Goal: Task Accomplishment & Management: Use online tool/utility

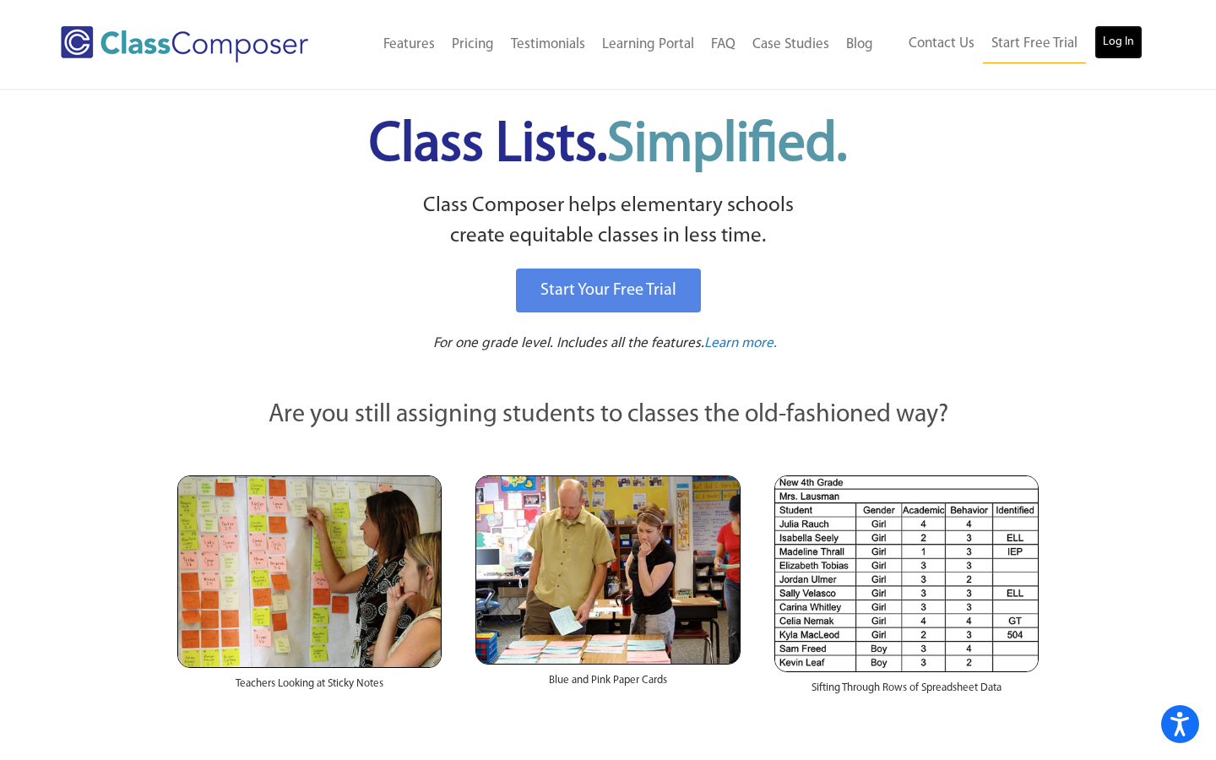
click at [1111, 53] on link "Log In" at bounding box center [1119, 42] width 48 height 34
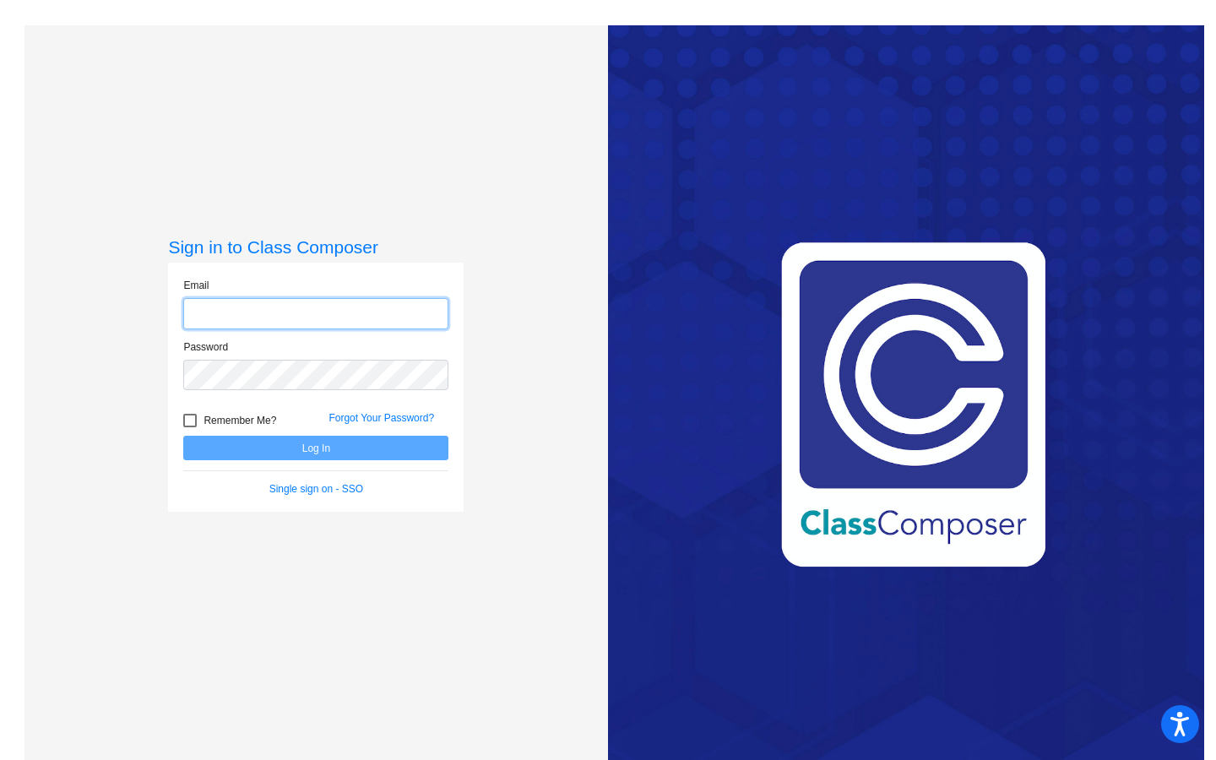
type input "[EMAIL_ADDRESS][DOMAIN_NAME]"
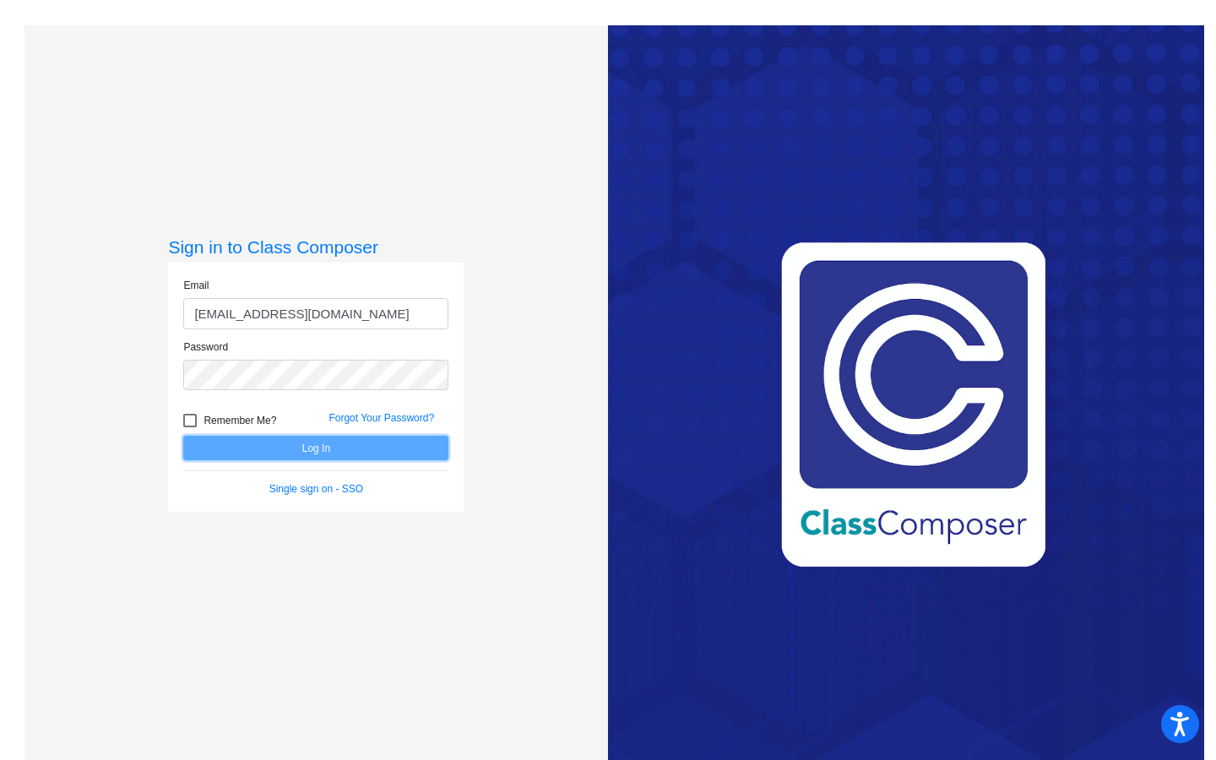
click at [266, 455] on button "Log In" at bounding box center [315, 448] width 265 height 24
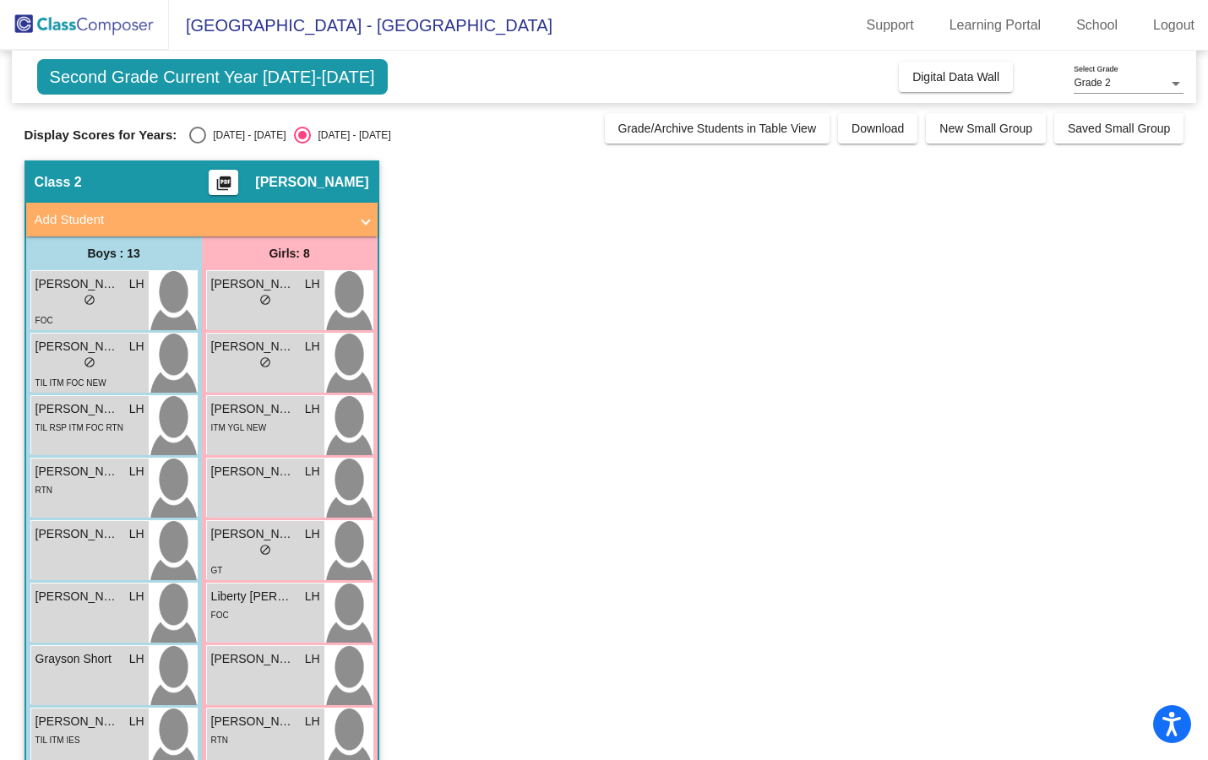
click at [194, 144] on div "Second Grade Current Year [DATE]-[DATE] Add, Move, or Retain Students Off On In…" at bounding box center [604, 580] width 1160 height 1059
click at [197, 130] on div "Select an option" at bounding box center [197, 135] width 17 height 17
click at [197, 144] on input "[DATE] - [DATE]" at bounding box center [197, 144] width 1 height 1
radio input "true"
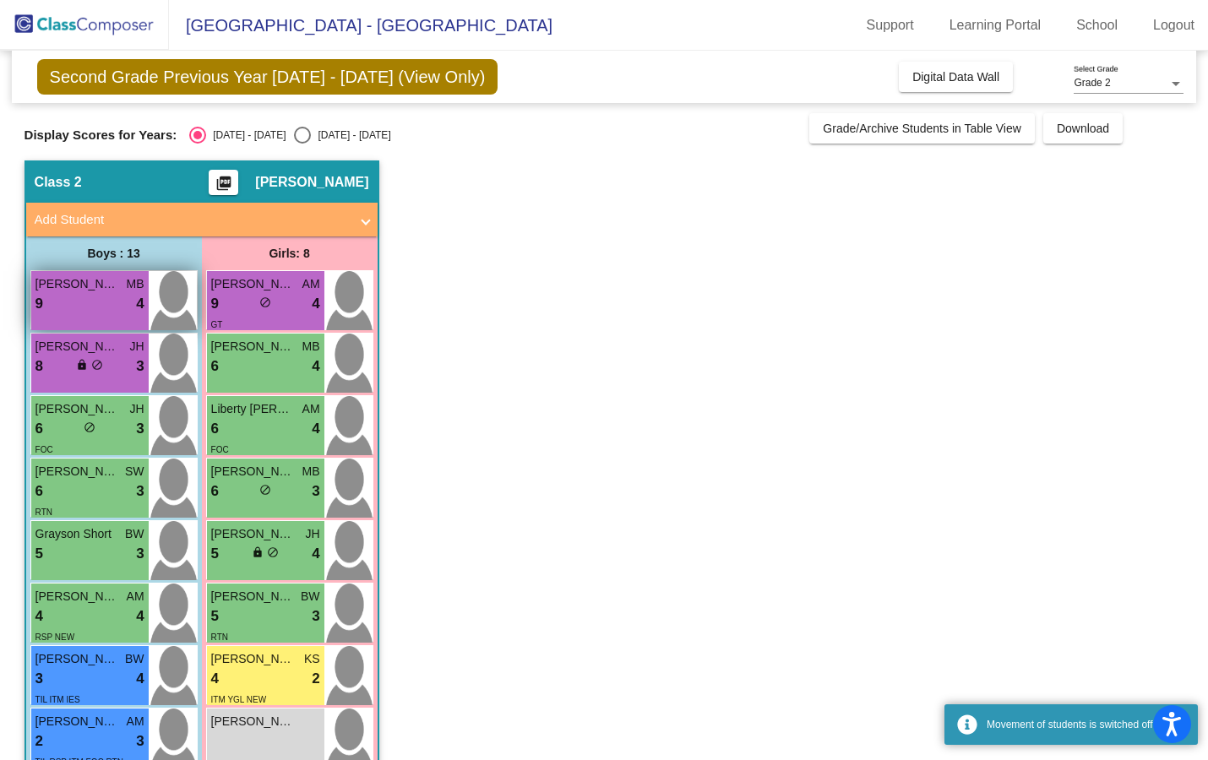
click at [102, 292] on span "[PERSON_NAME]" at bounding box center [77, 284] width 84 height 18
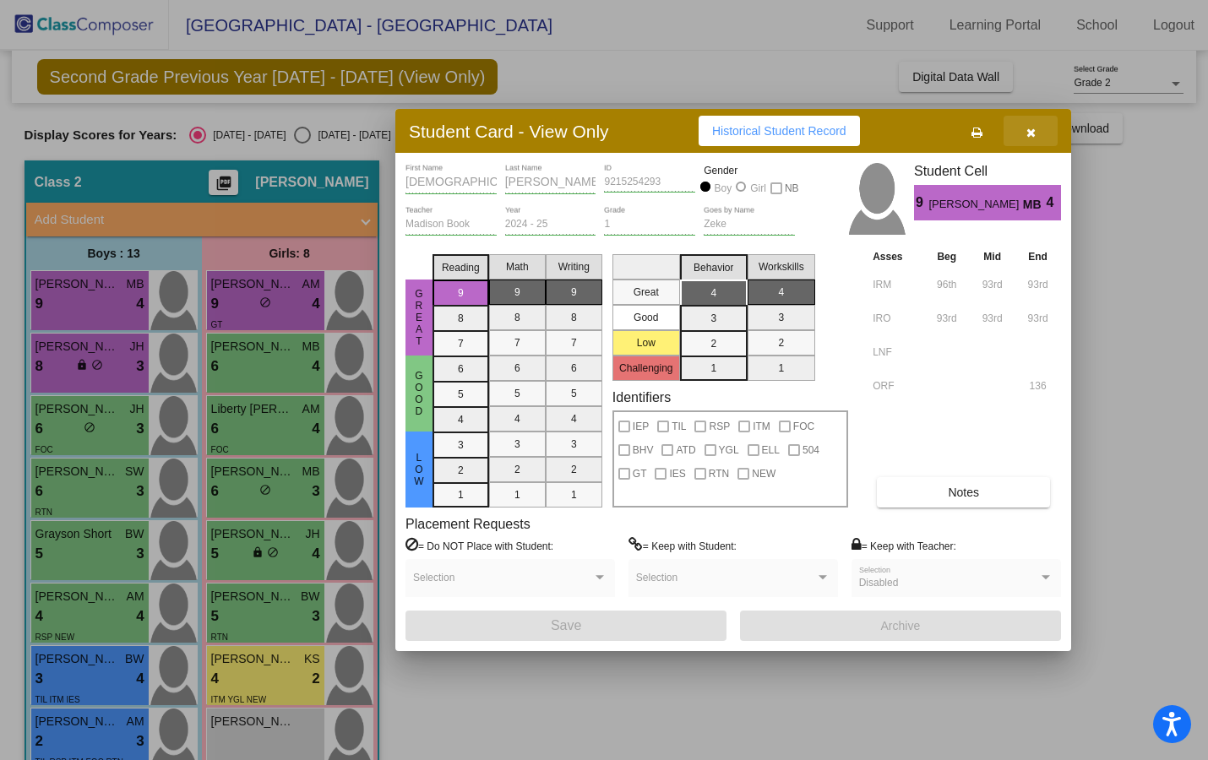
click at [1026, 134] on icon "button" at bounding box center [1030, 133] width 9 height 12
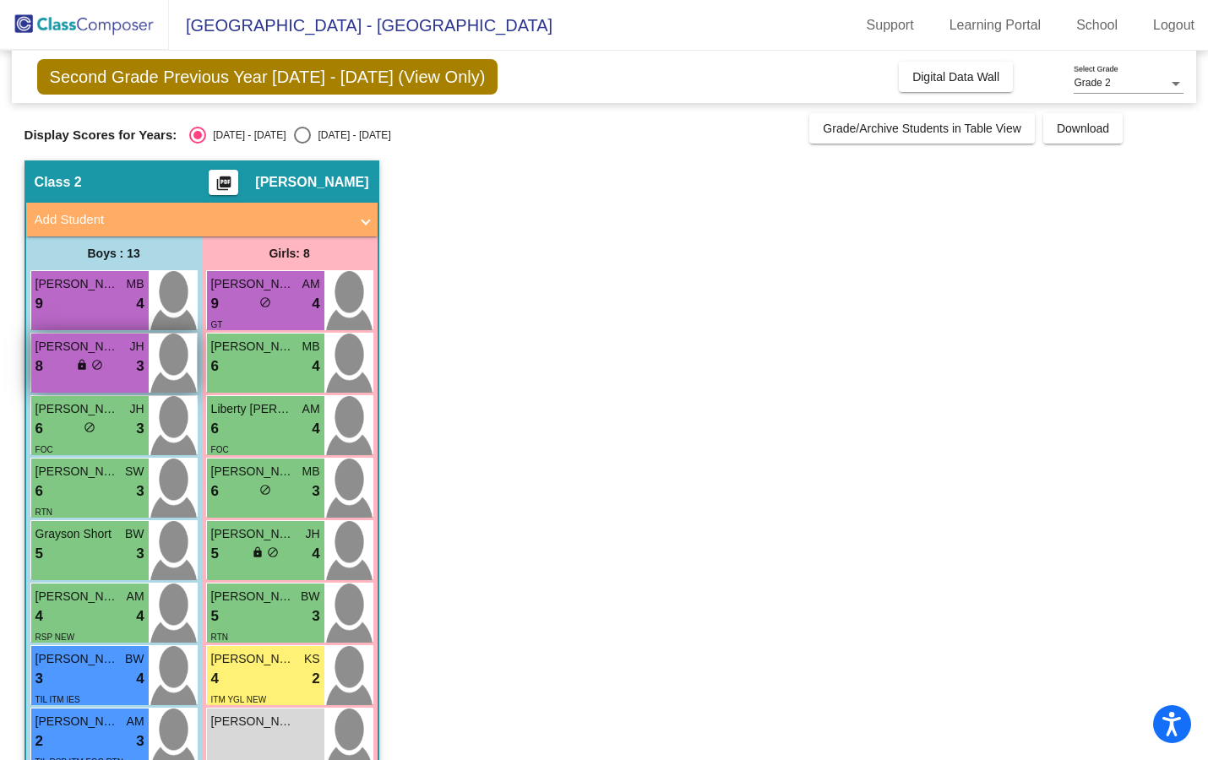
click at [66, 367] on div "8 lock do_not_disturb_alt 3" at bounding box center [89, 367] width 109 height 22
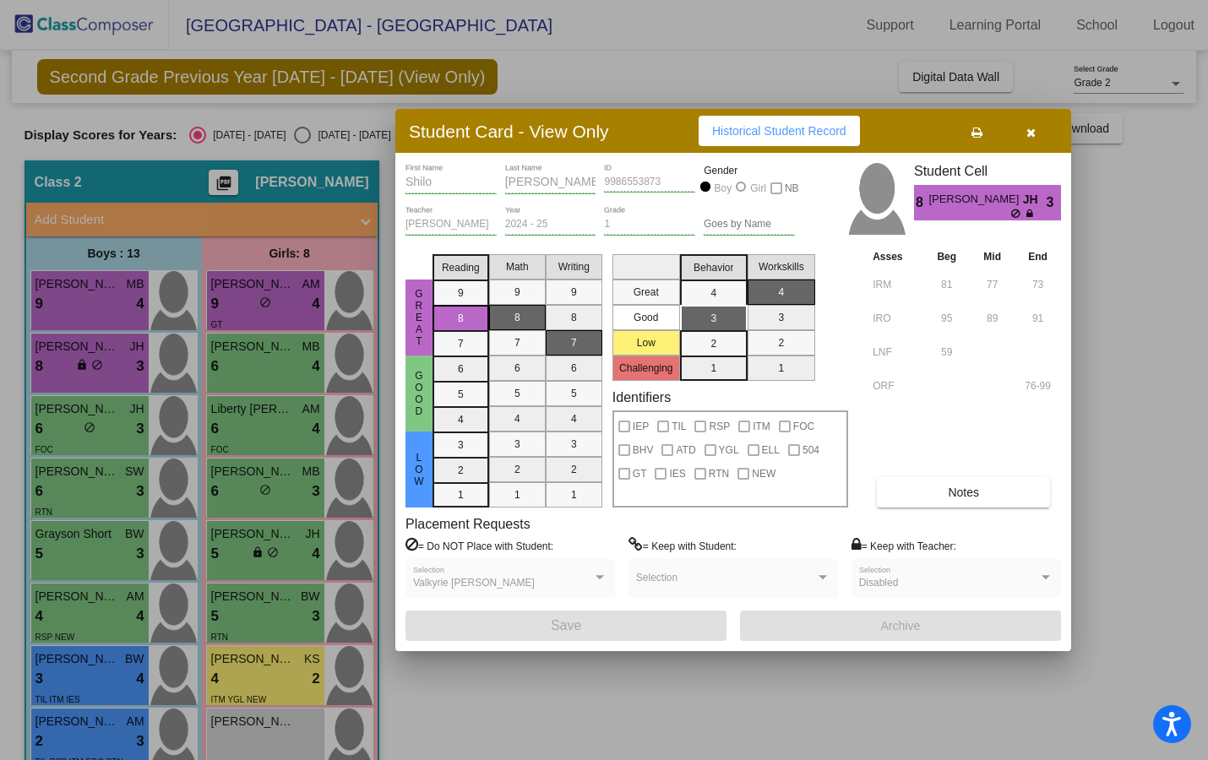
click at [1036, 139] on button "button" at bounding box center [1030, 131] width 54 height 30
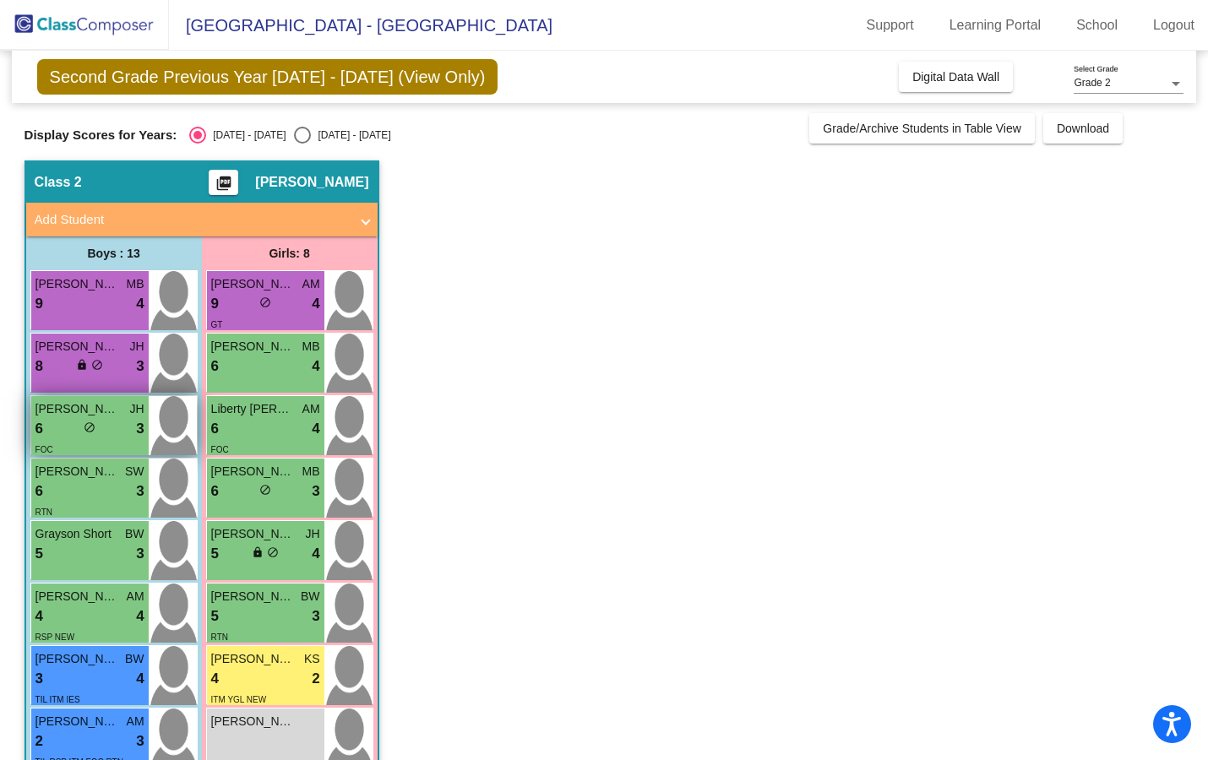
click at [51, 427] on div "6 lock do_not_disturb_alt 3" at bounding box center [89, 429] width 109 height 22
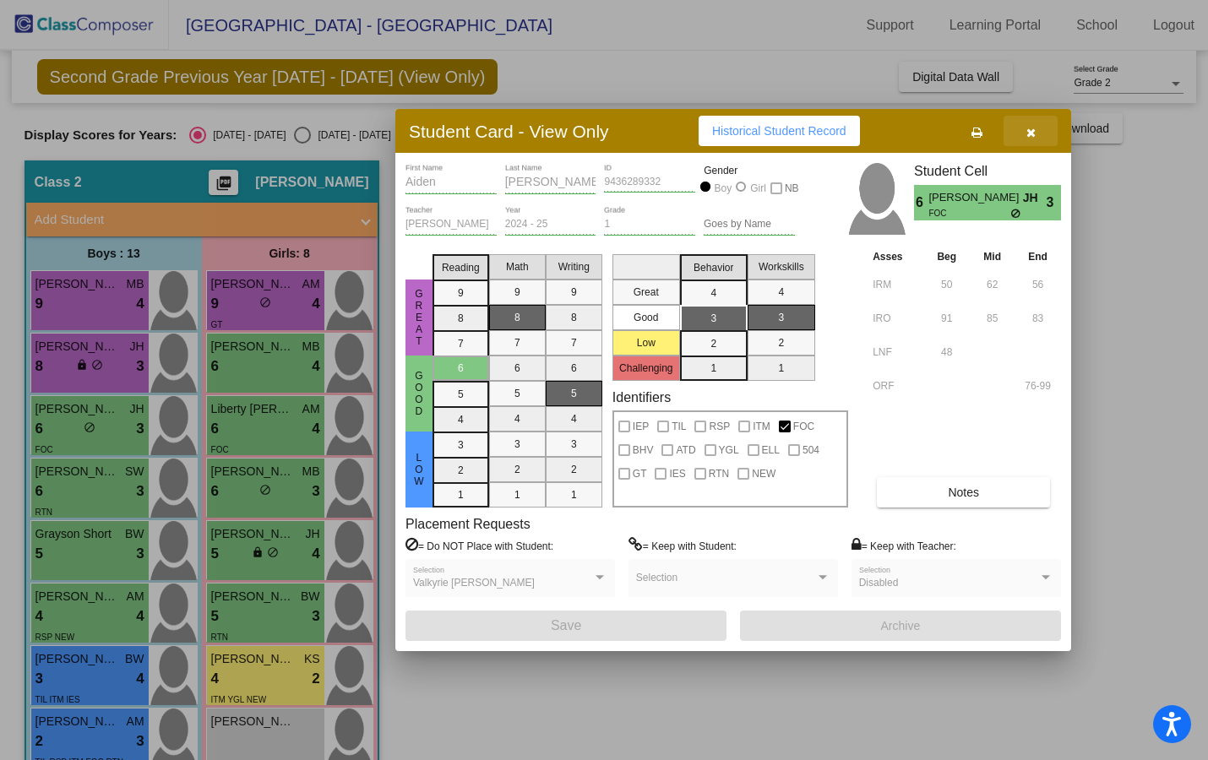
click at [1030, 133] on icon "button" at bounding box center [1030, 133] width 9 height 12
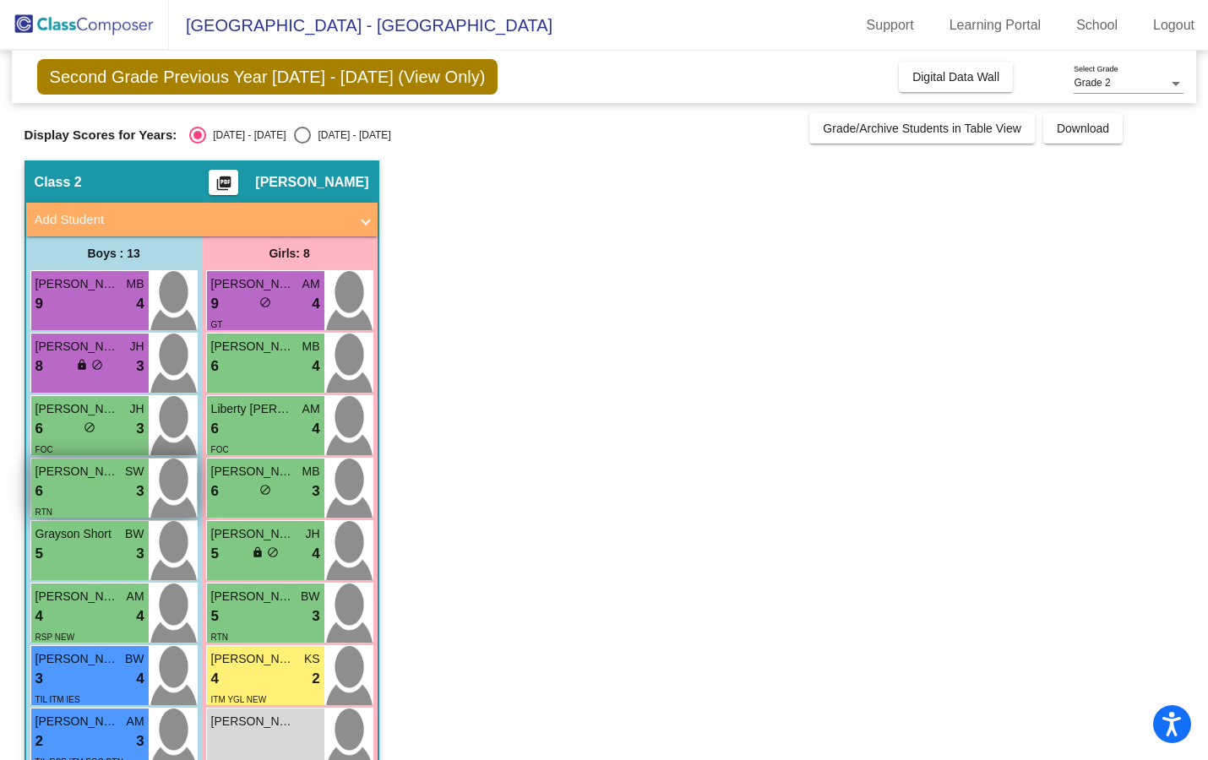
click at [61, 489] on div "6 lock do_not_disturb_alt 3" at bounding box center [89, 492] width 109 height 22
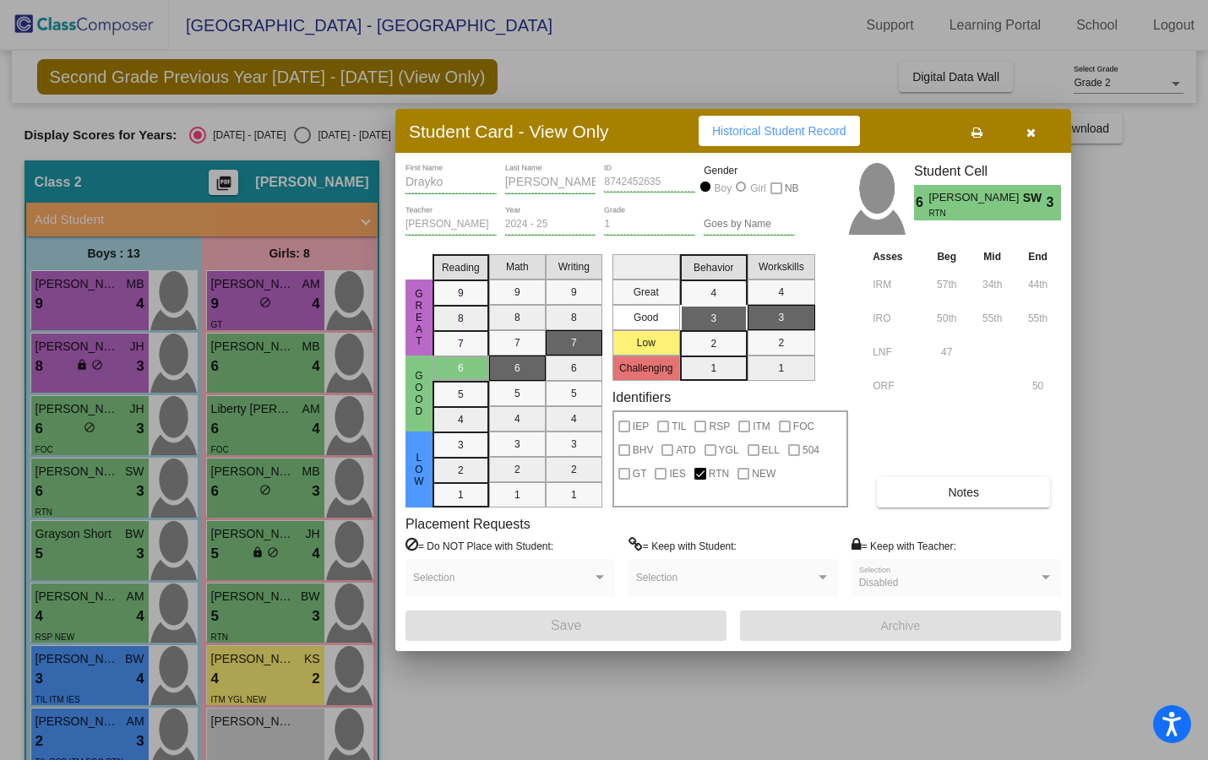
click at [1035, 133] on button "button" at bounding box center [1030, 131] width 54 height 30
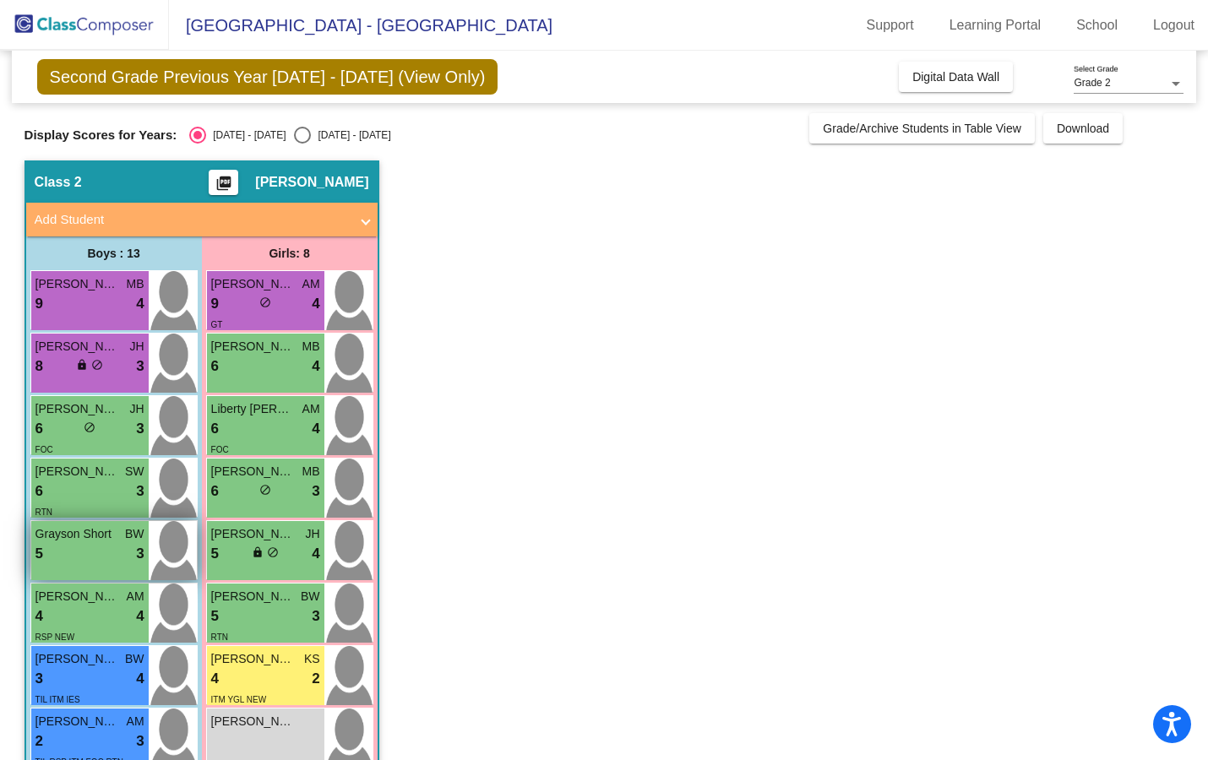
click at [53, 556] on div "5 lock do_not_disturb_alt 3" at bounding box center [89, 554] width 109 height 22
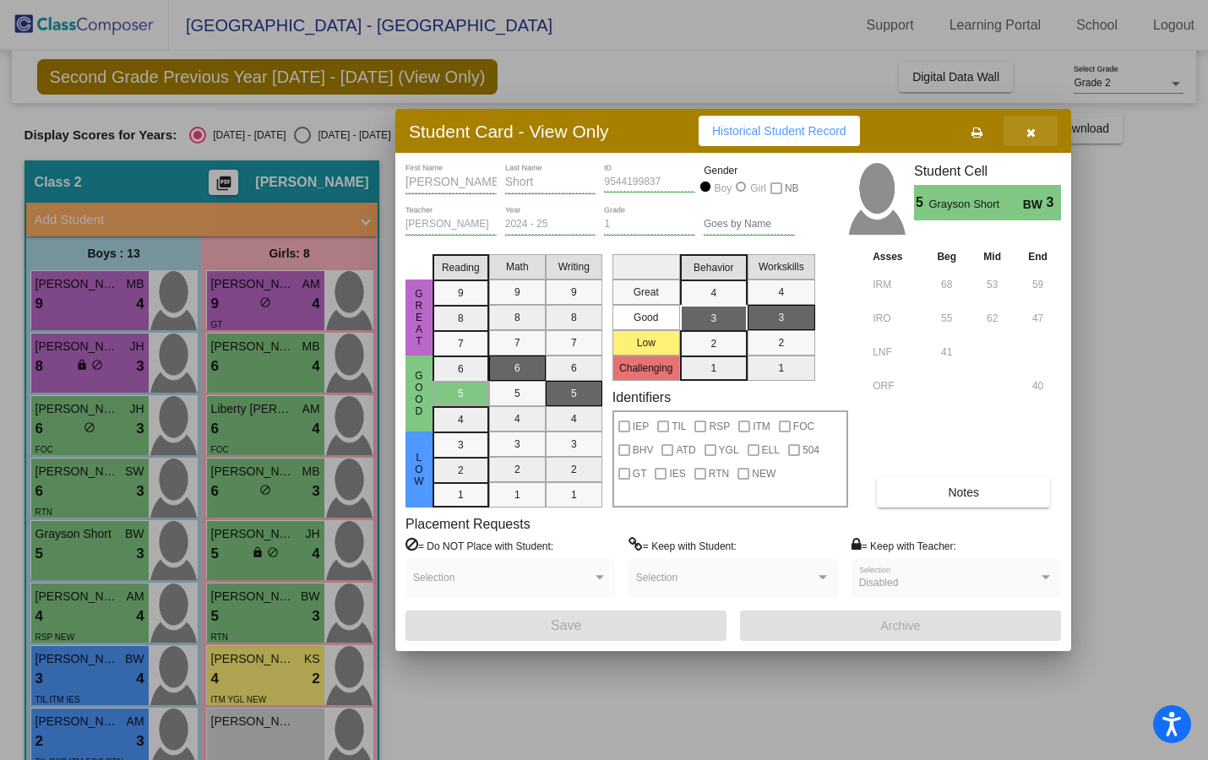
click at [1030, 133] on icon "button" at bounding box center [1030, 133] width 9 height 12
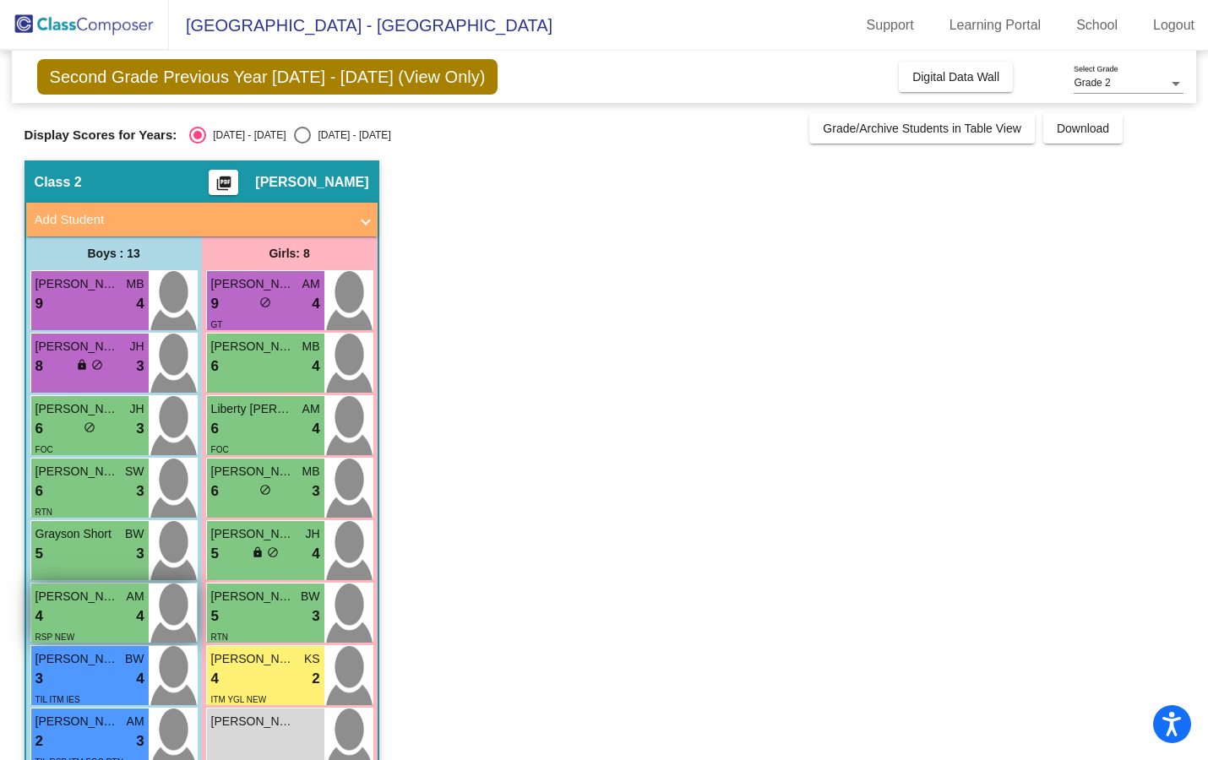
click at [46, 617] on div "4 lock do_not_disturb_alt 4" at bounding box center [89, 617] width 109 height 22
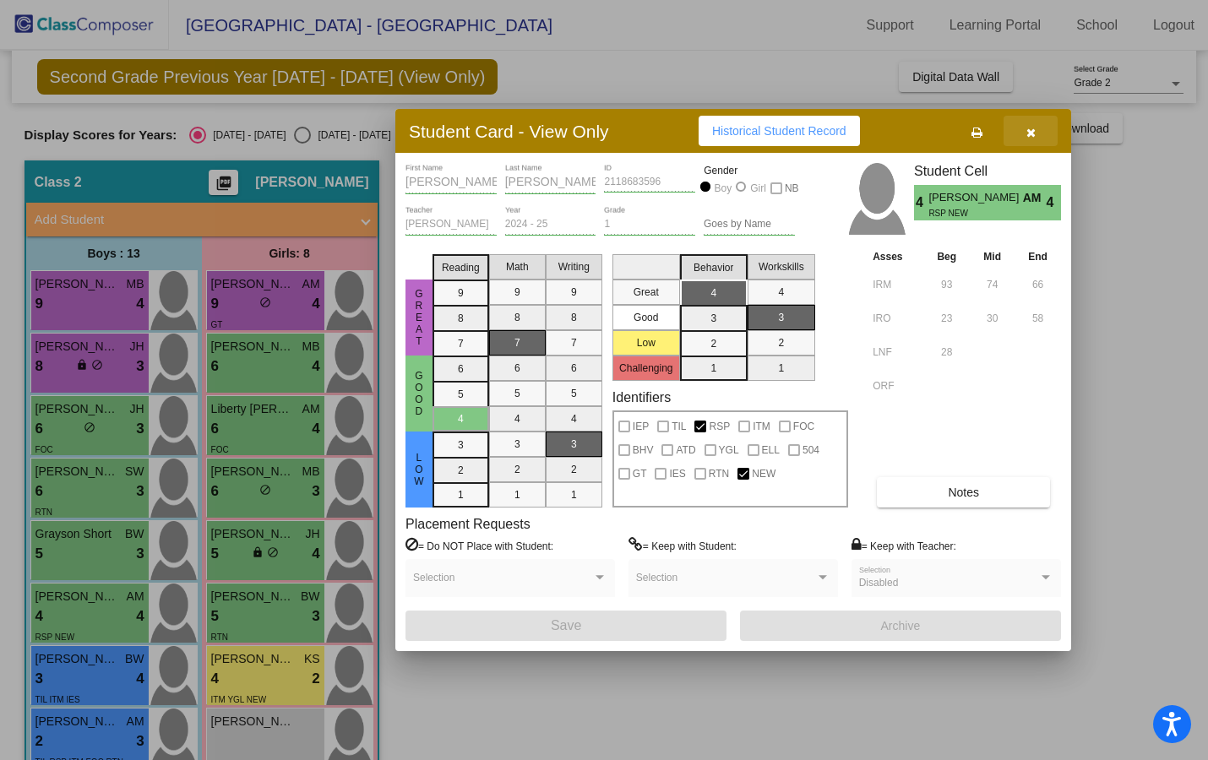
click at [1034, 134] on icon "button" at bounding box center [1030, 133] width 9 height 12
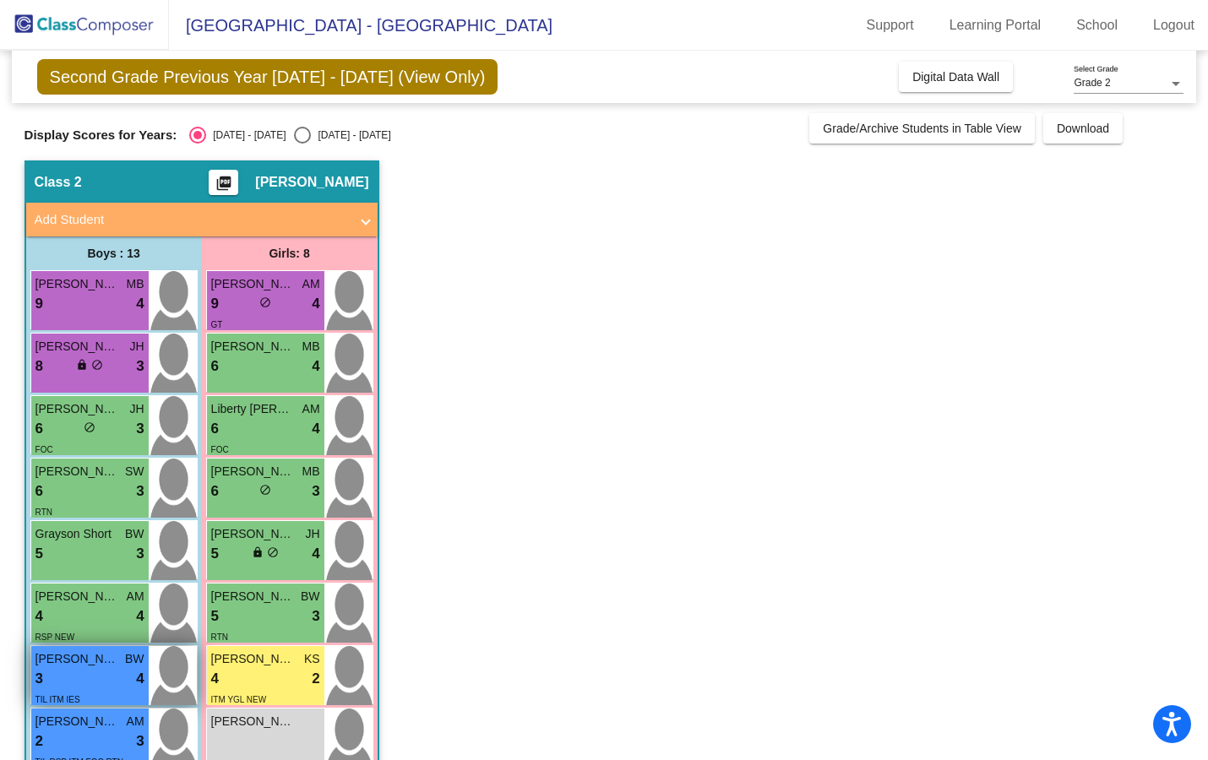
click at [76, 682] on div "3 lock do_not_disturb_alt 4" at bounding box center [89, 679] width 109 height 22
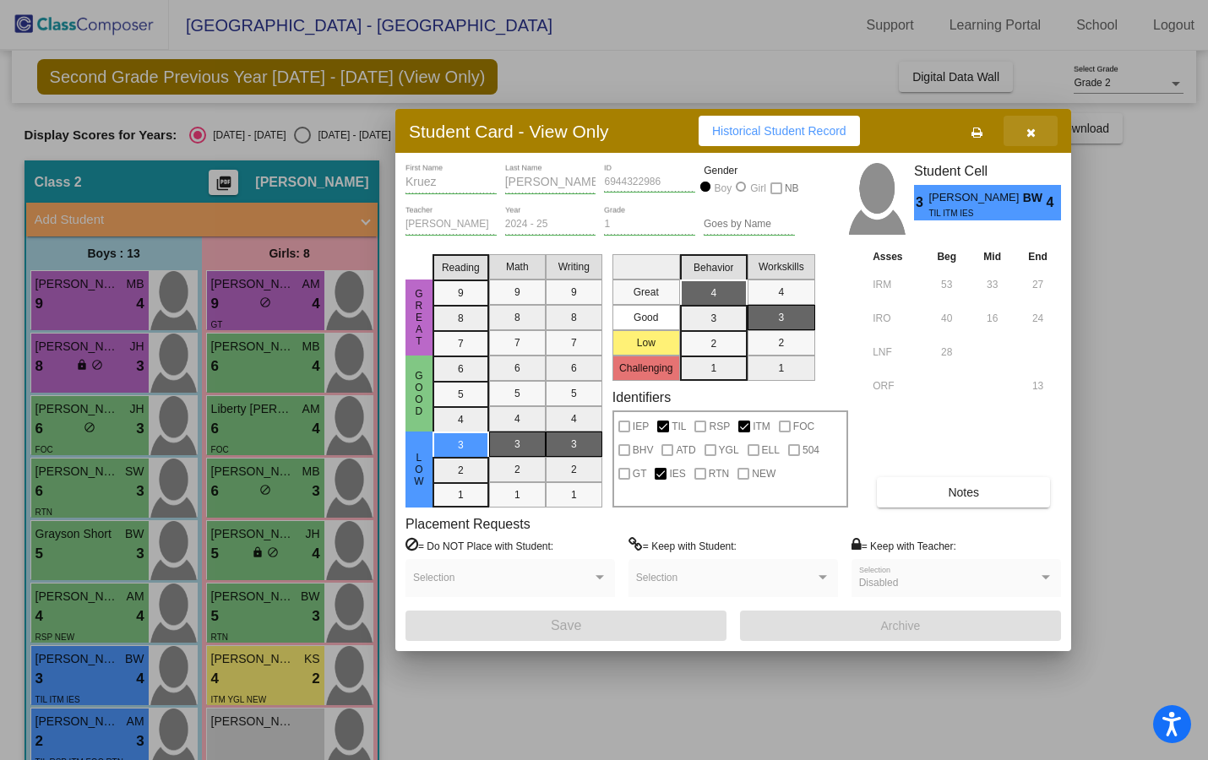
click at [1026, 134] on icon "button" at bounding box center [1030, 133] width 9 height 12
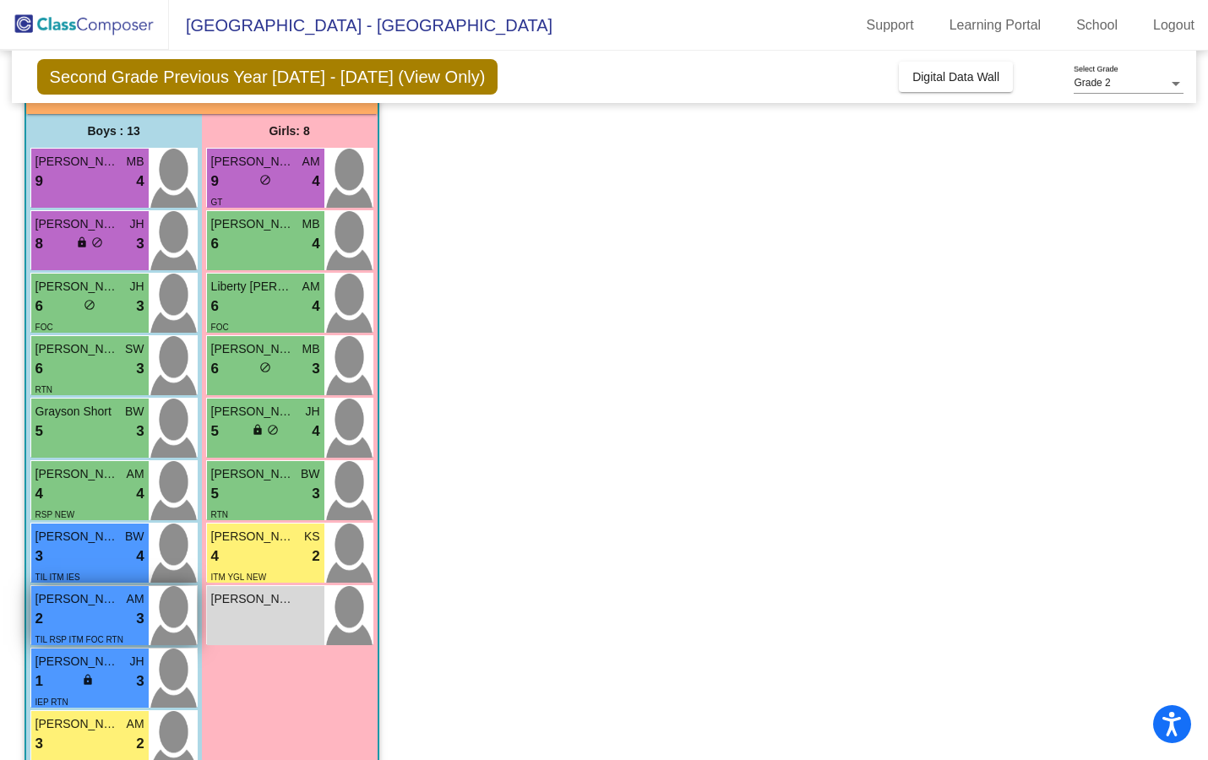
scroll to position [154, 0]
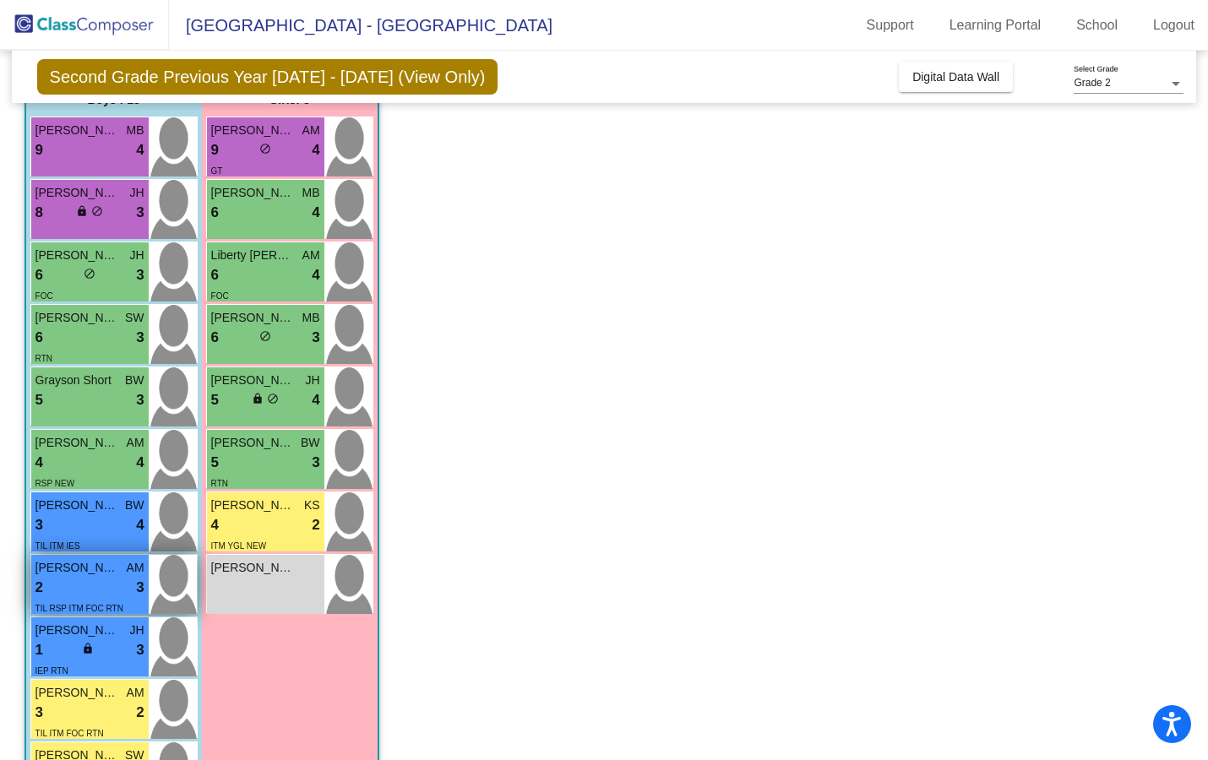
click at [91, 604] on span "TIL RSP ITM FOC RTN" at bounding box center [79, 608] width 88 height 9
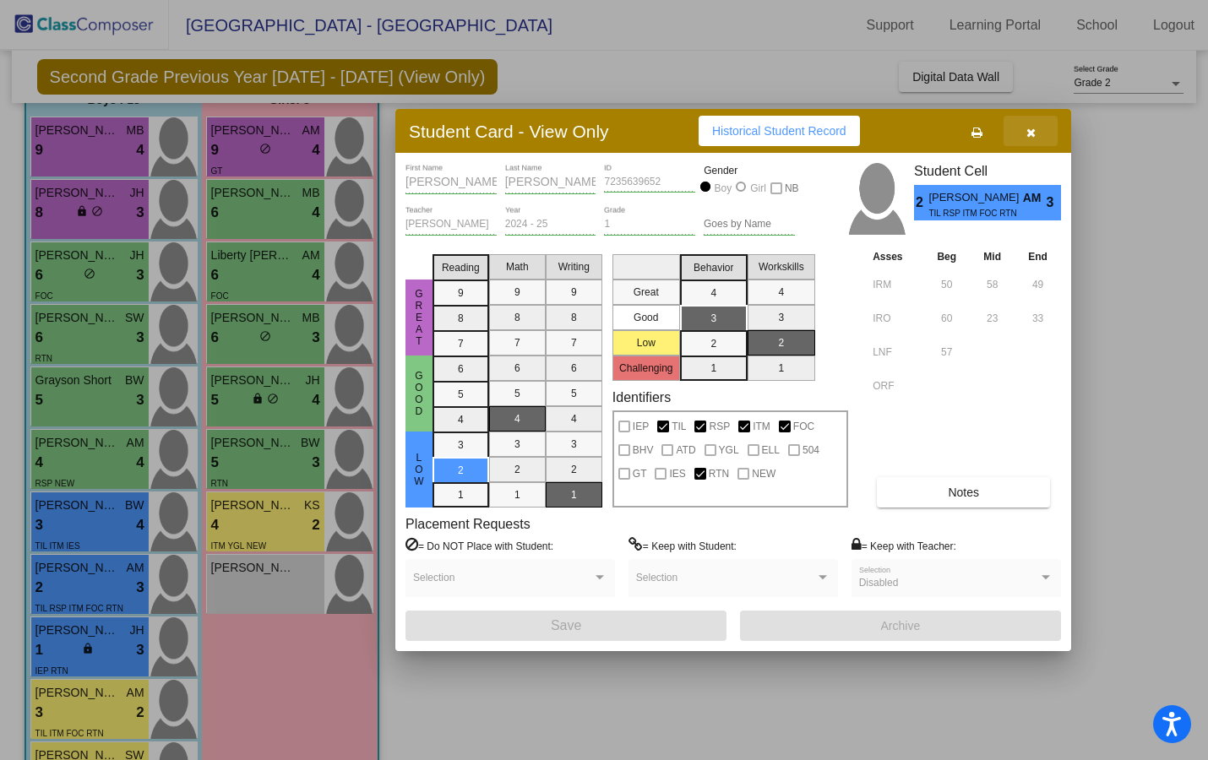
click at [1026, 135] on icon "button" at bounding box center [1030, 133] width 9 height 12
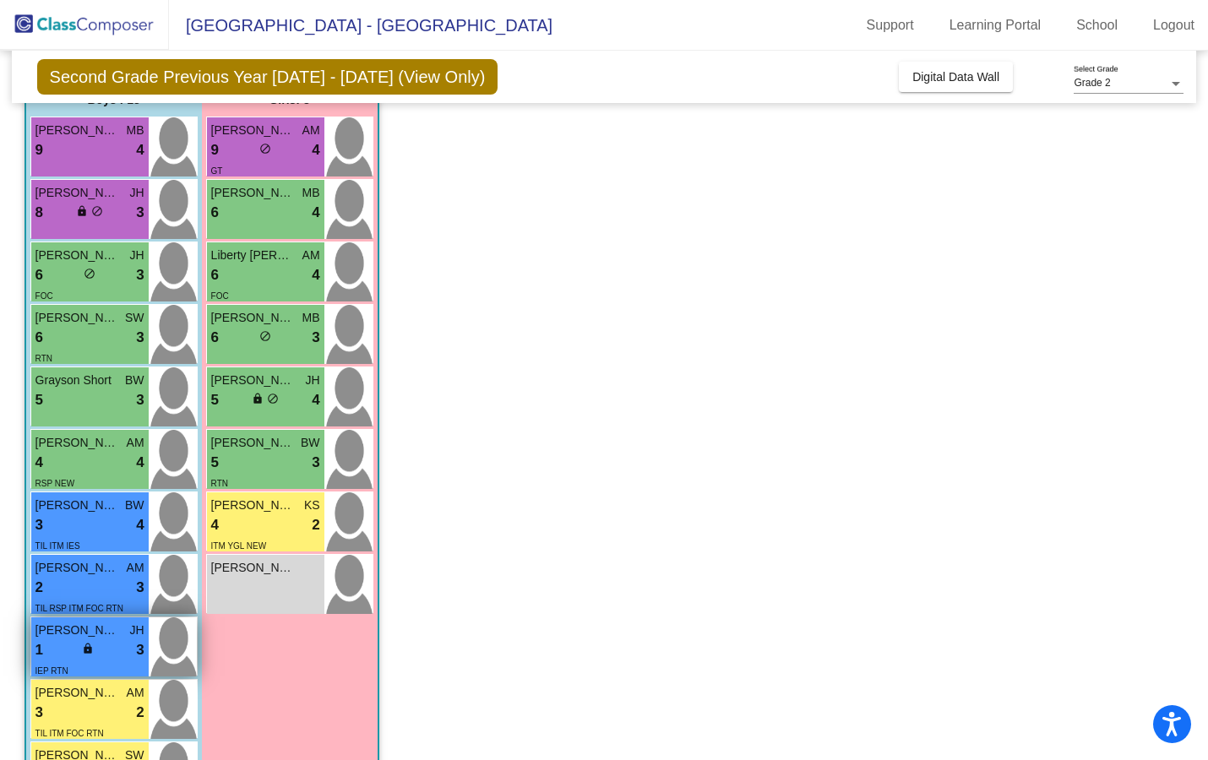
click at [78, 645] on div "1 lock do_not_disturb_alt 3" at bounding box center [89, 650] width 109 height 22
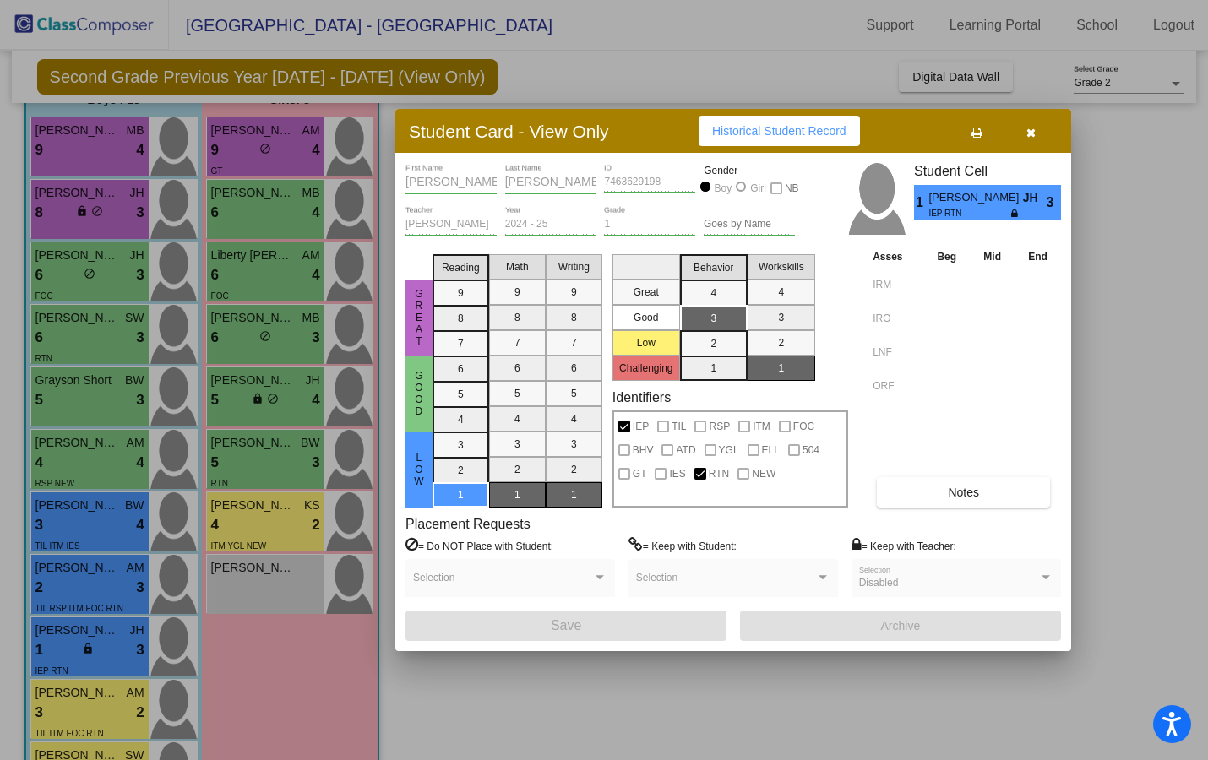
click at [1035, 133] on icon "button" at bounding box center [1030, 133] width 9 height 12
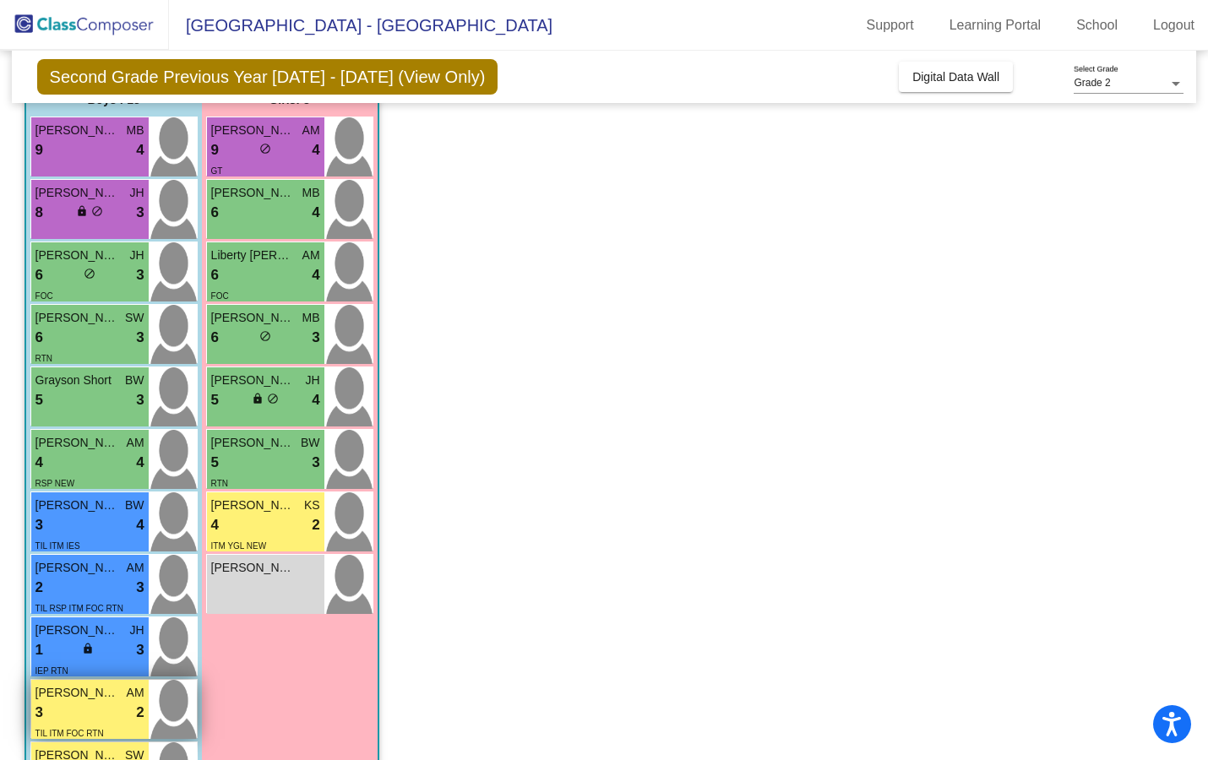
click at [84, 715] on div "3 lock do_not_disturb_alt 2" at bounding box center [89, 713] width 109 height 22
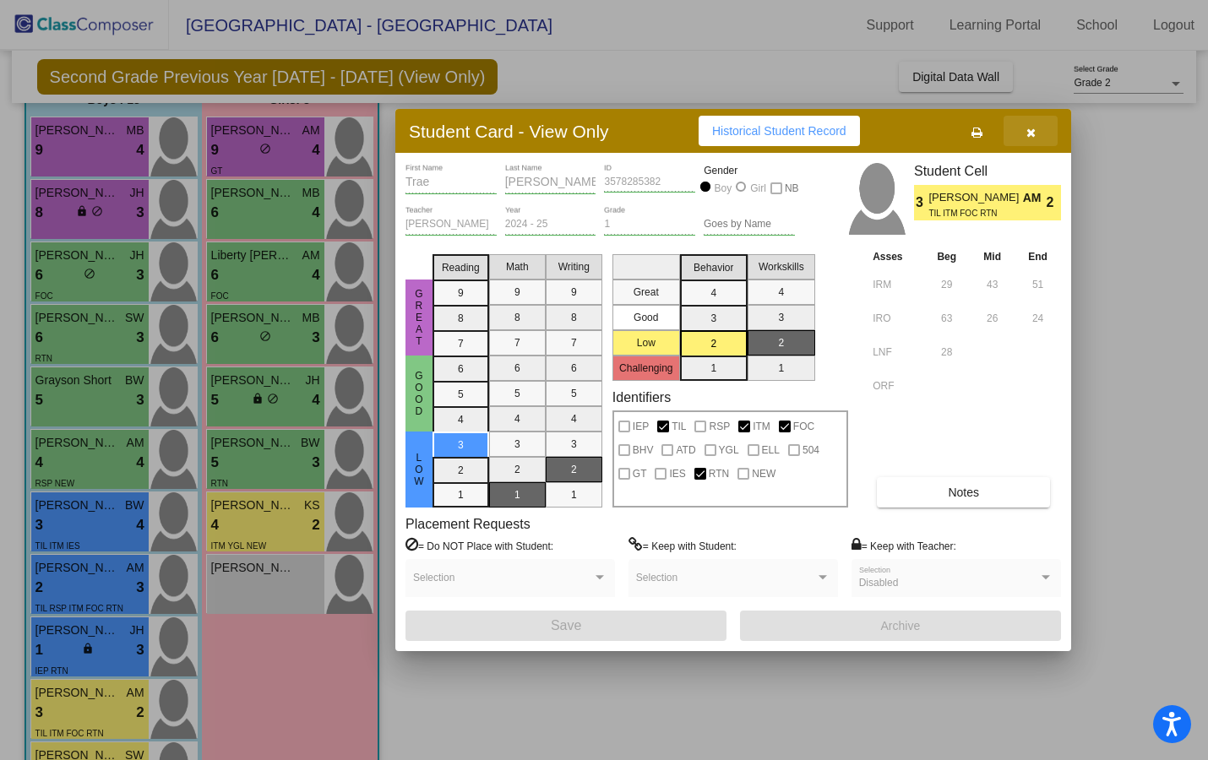
click at [1025, 127] on button "button" at bounding box center [1030, 131] width 54 height 30
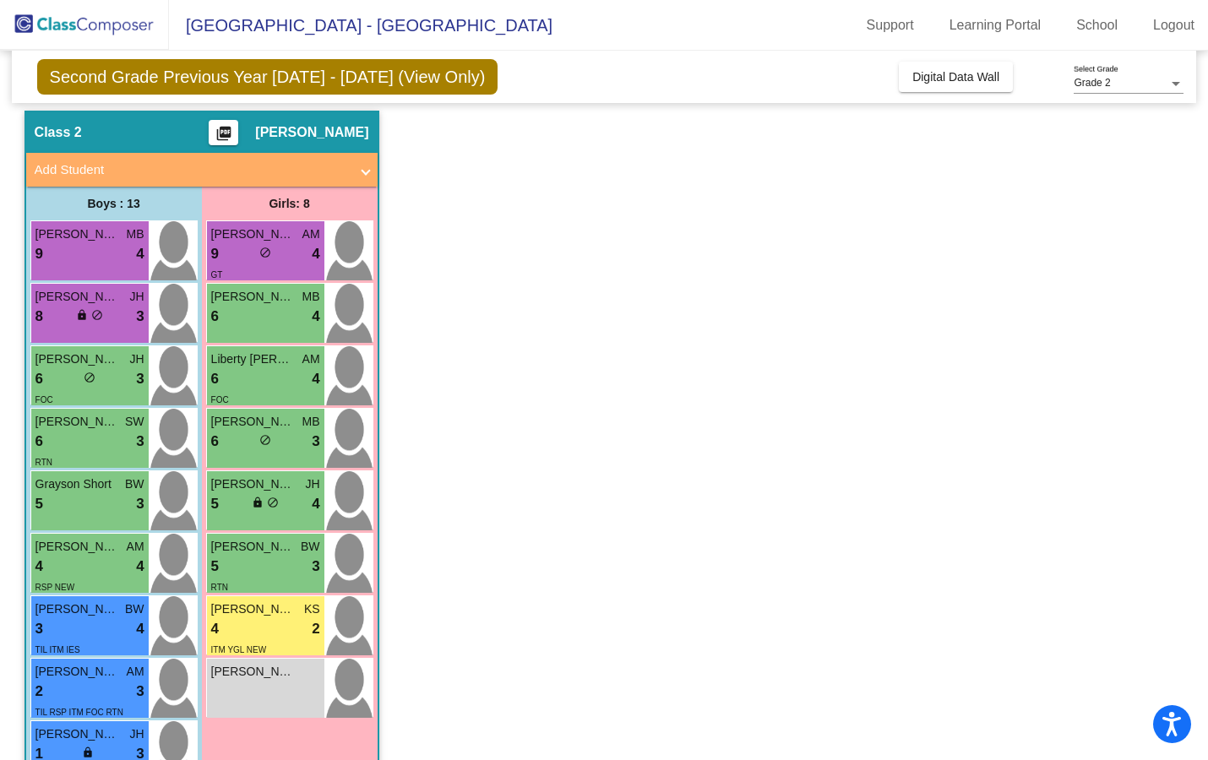
scroll to position [0, 0]
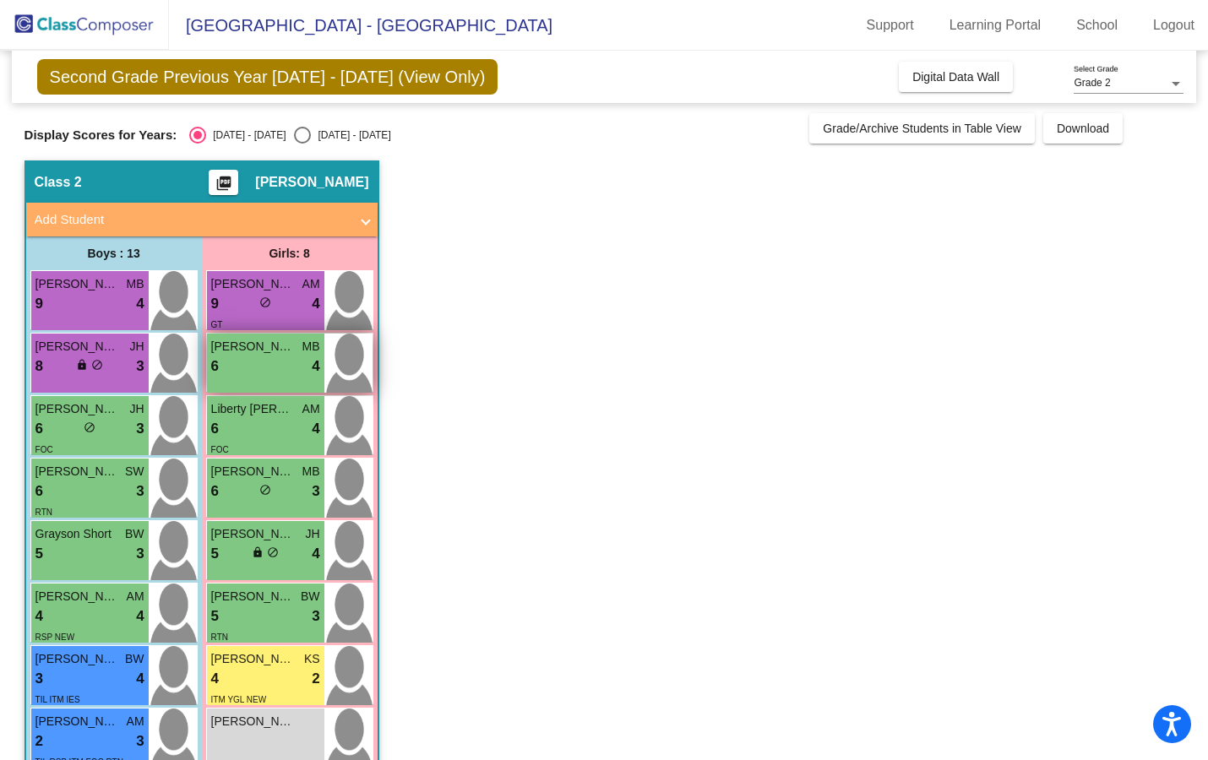
click at [252, 382] on div "[PERSON_NAME] MB 6 lock do_not_disturb_alt 4" at bounding box center [265, 363] width 117 height 59
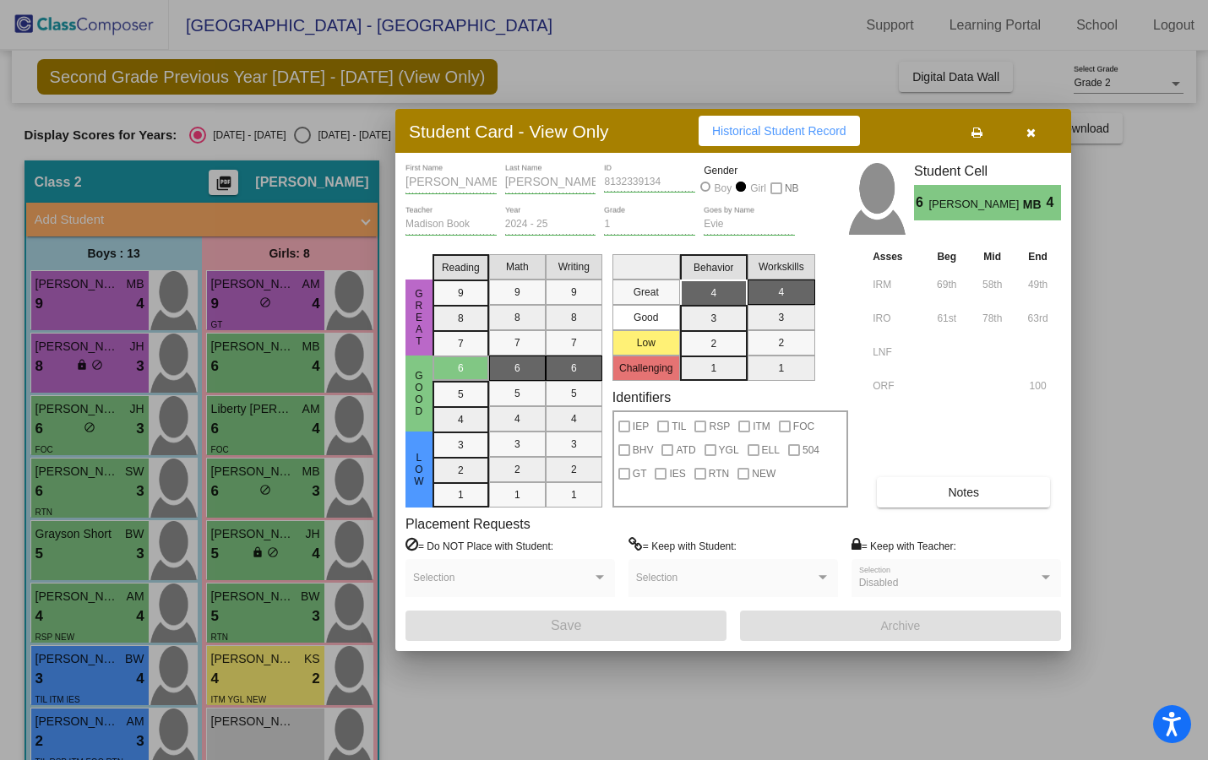
click at [1031, 130] on icon "button" at bounding box center [1030, 133] width 9 height 12
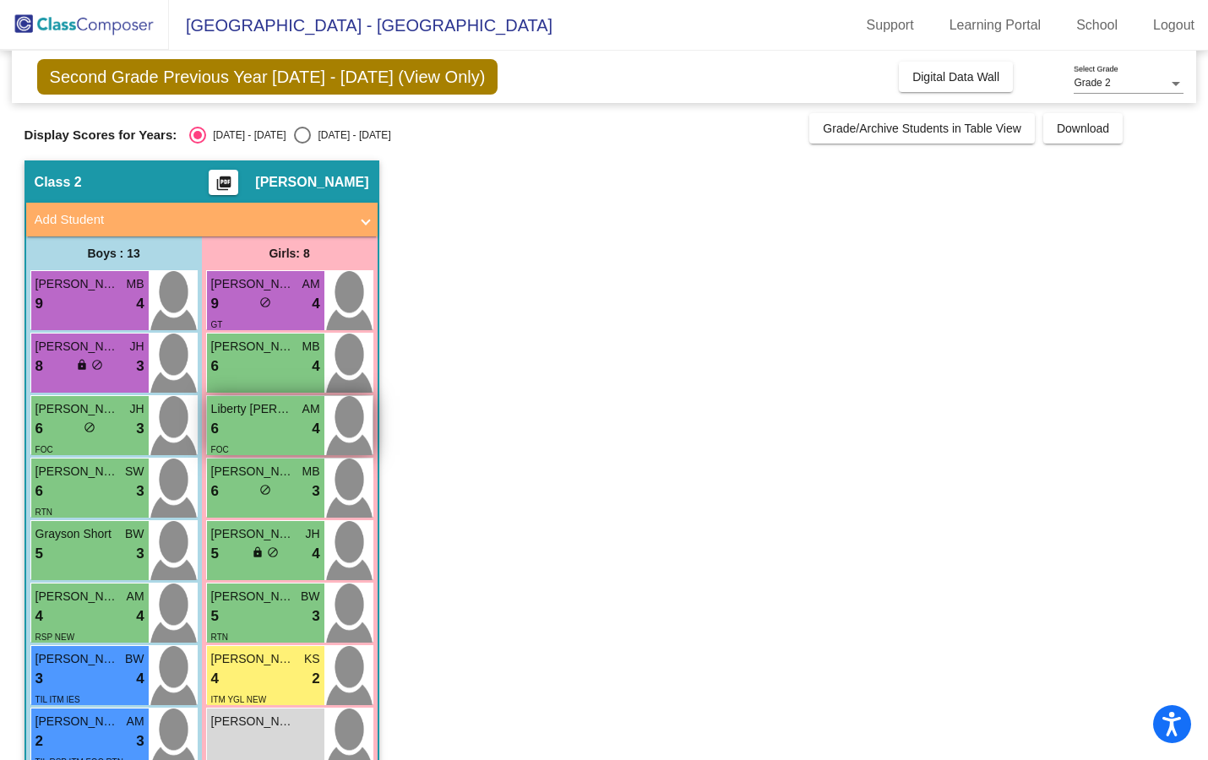
click at [244, 427] on div "6 lock do_not_disturb_alt 4" at bounding box center [265, 429] width 109 height 22
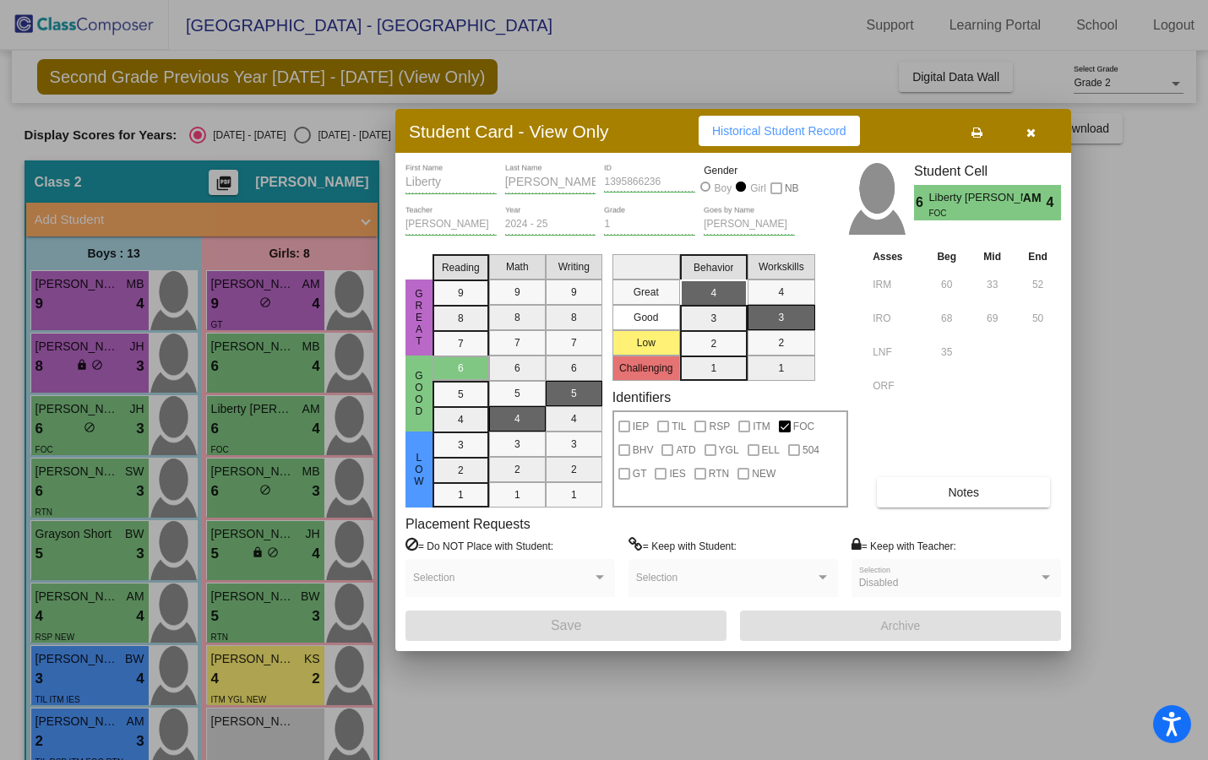
click at [1030, 133] on icon "button" at bounding box center [1030, 133] width 9 height 12
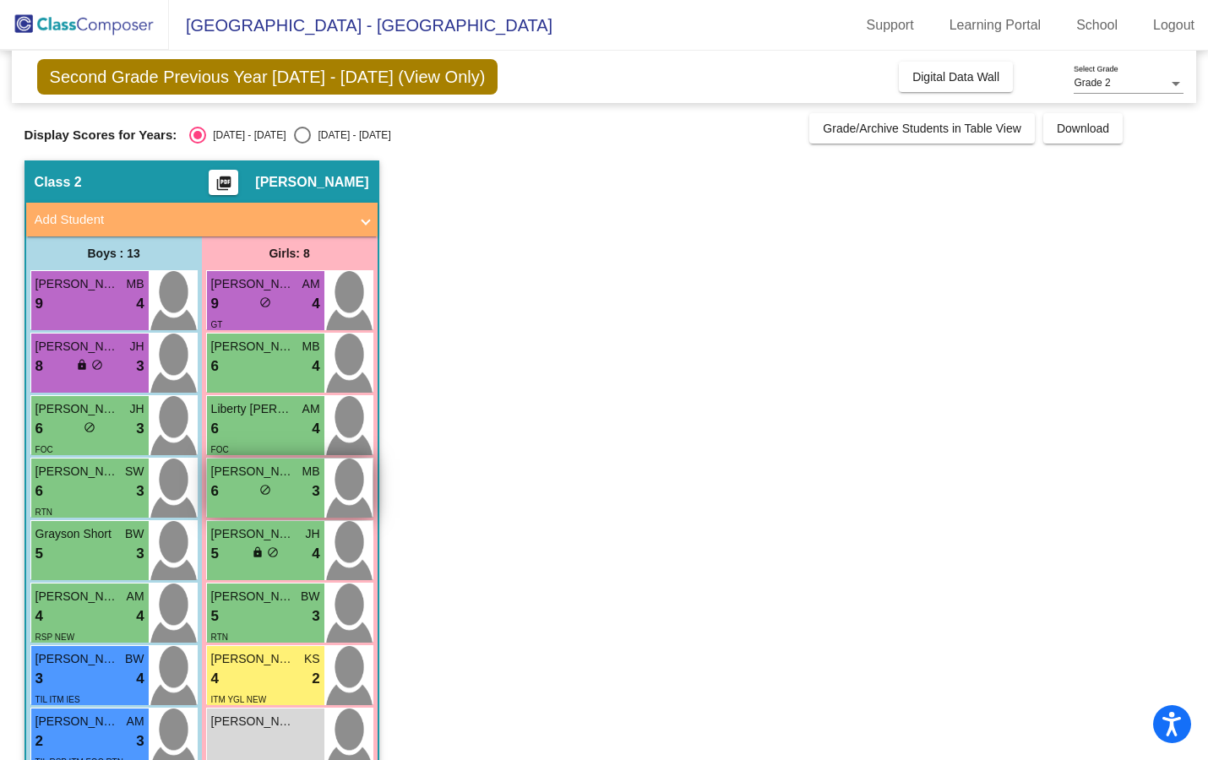
click at [239, 505] on div "[PERSON_NAME] MB 6 lock do_not_disturb_alt 3" at bounding box center [265, 488] width 117 height 59
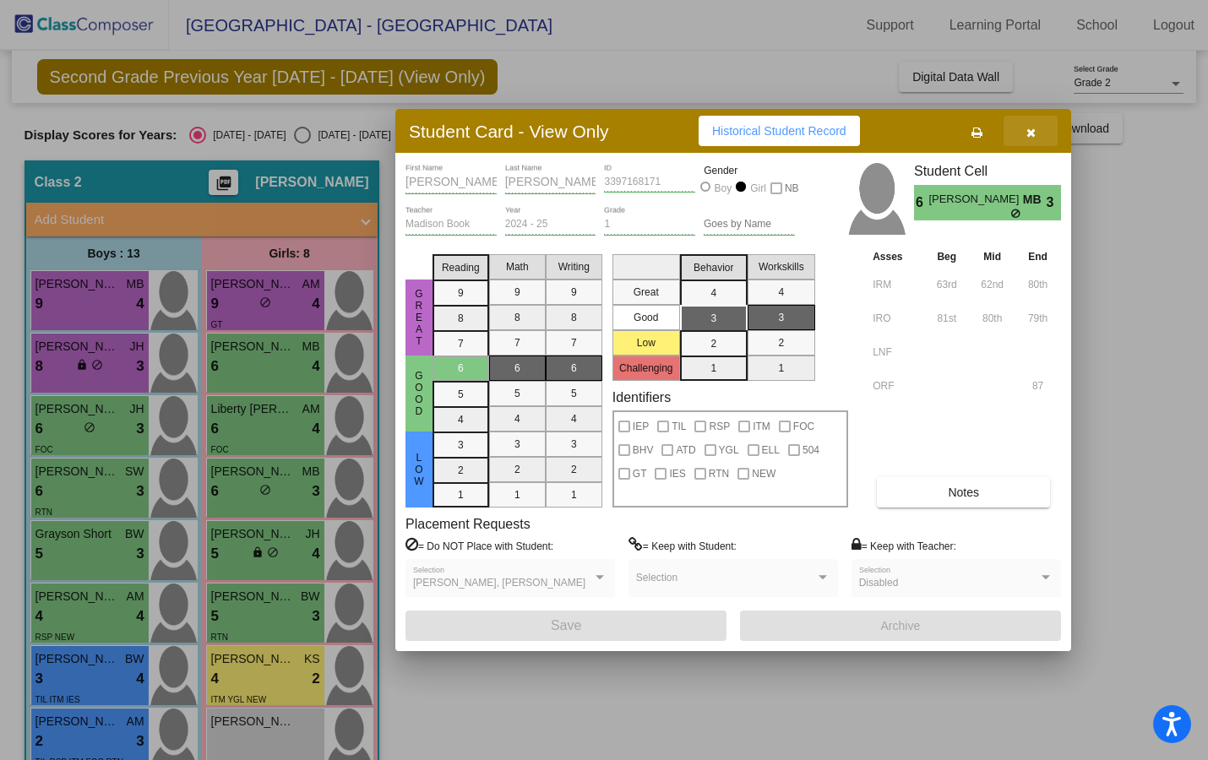
click at [1032, 136] on icon "button" at bounding box center [1030, 133] width 9 height 12
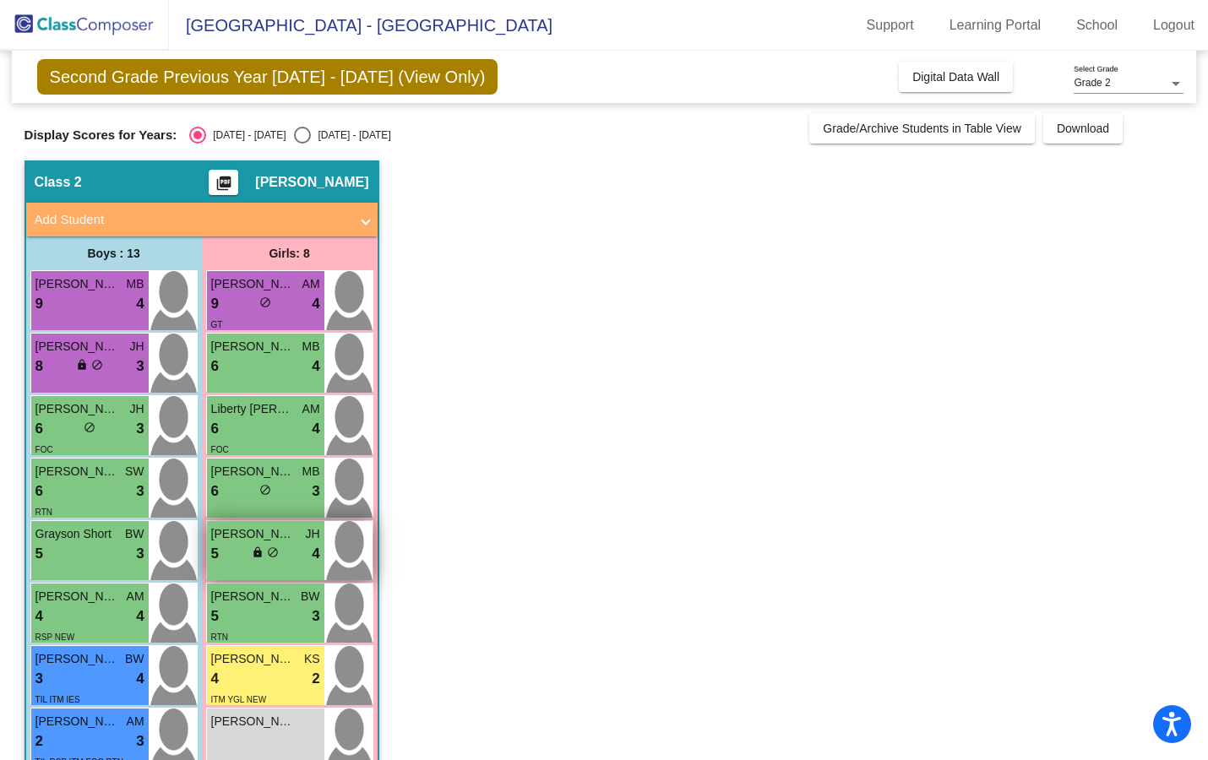
click at [230, 563] on div "5 lock do_not_disturb_alt 4" at bounding box center [265, 554] width 109 height 22
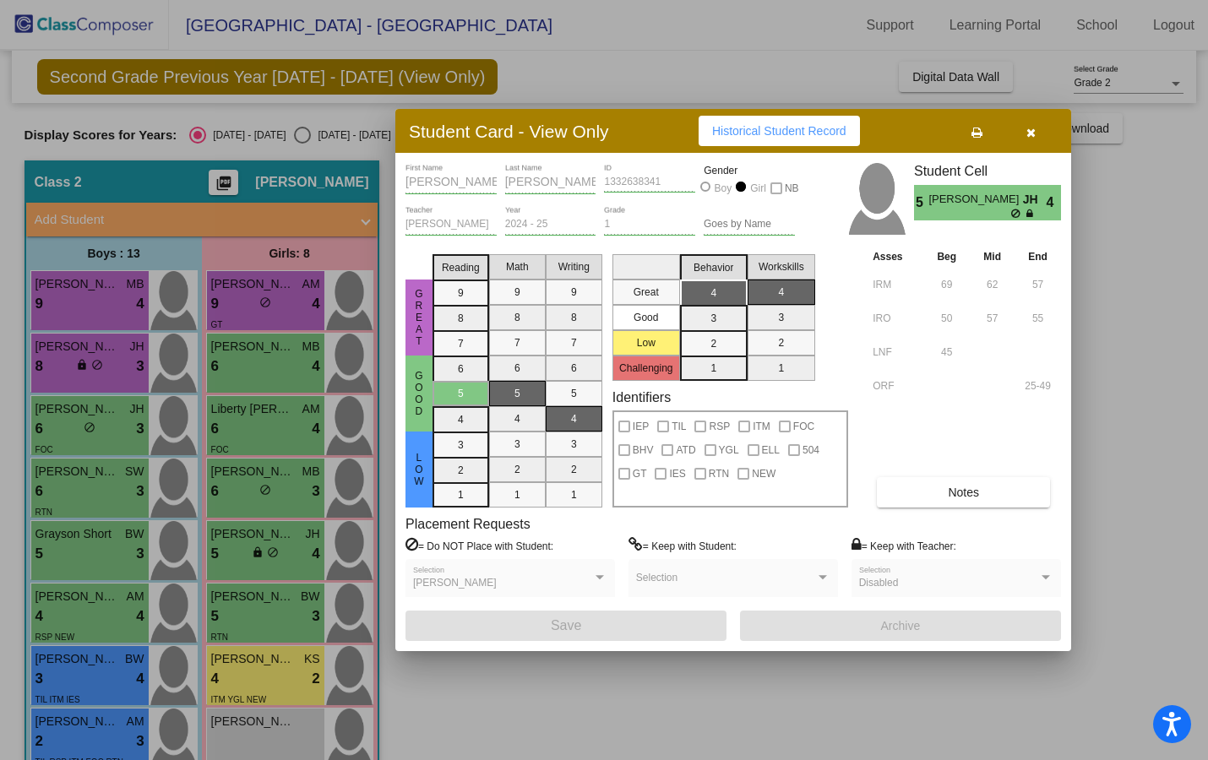
click at [1026, 133] on icon "button" at bounding box center [1030, 133] width 9 height 12
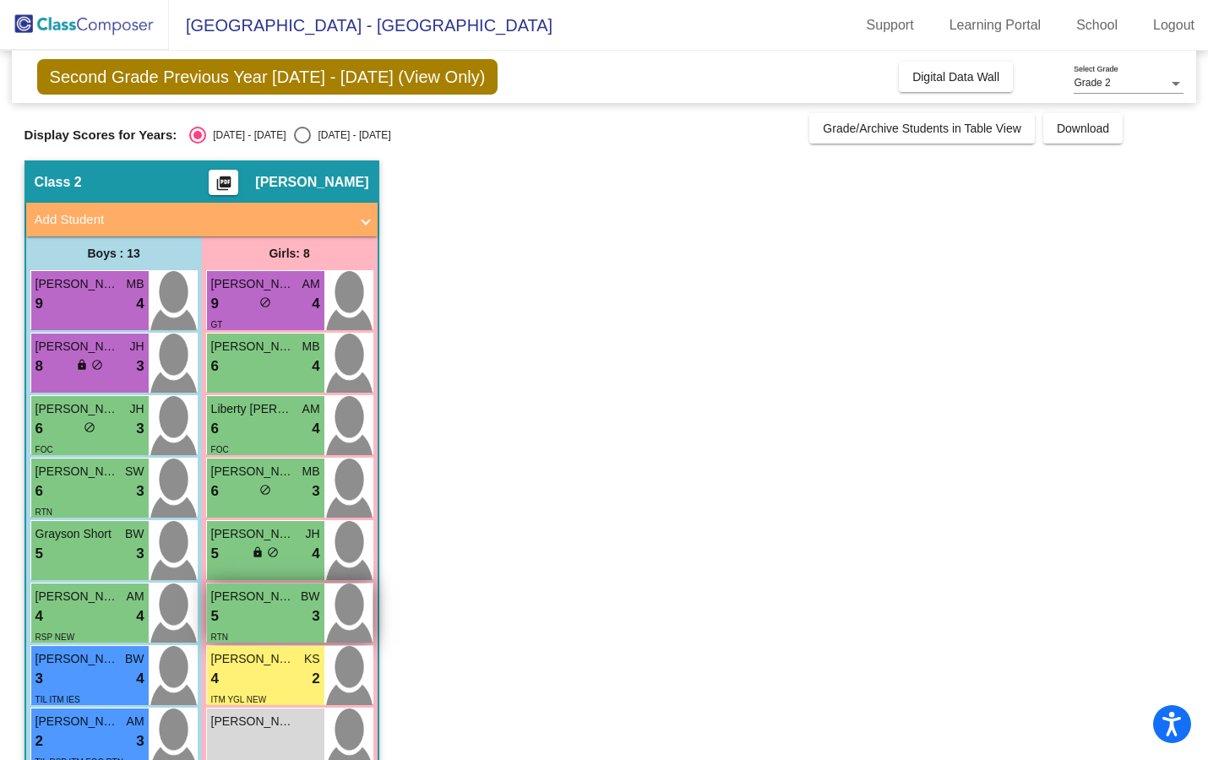
click at [258, 628] on div "RTN" at bounding box center [265, 637] width 109 height 18
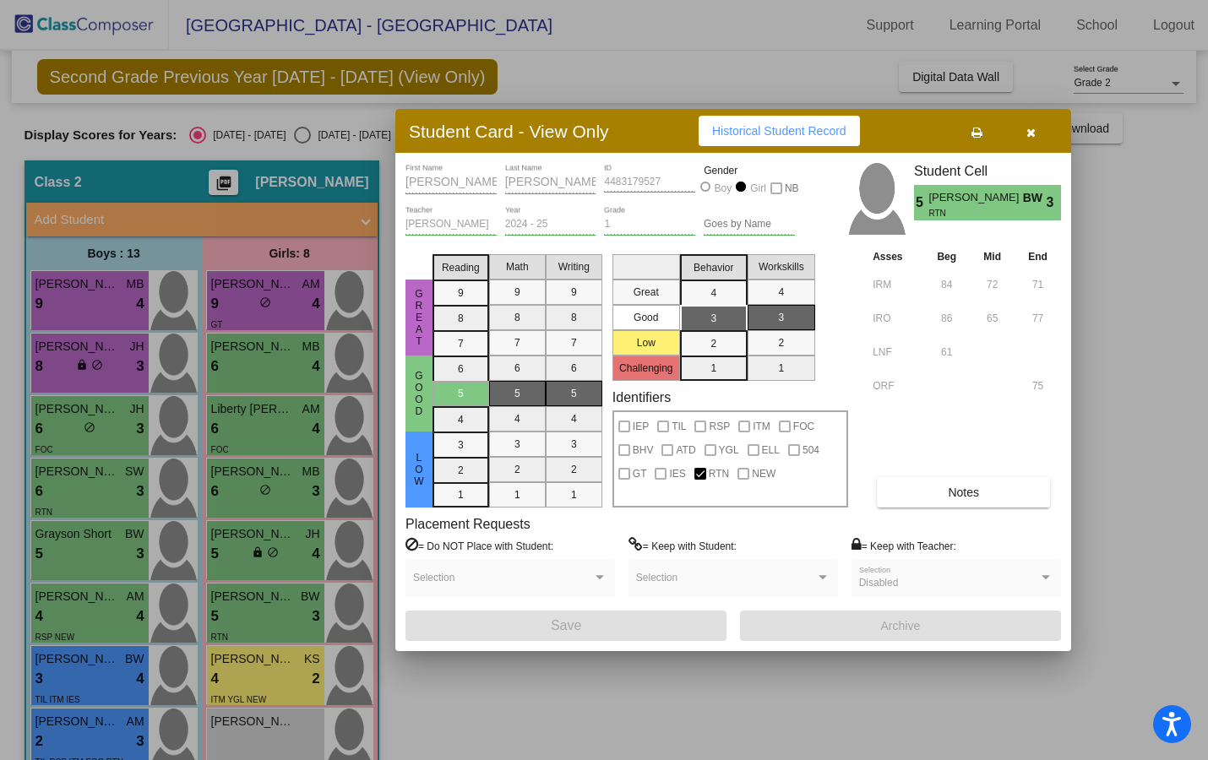
click at [1032, 132] on icon "button" at bounding box center [1030, 133] width 9 height 12
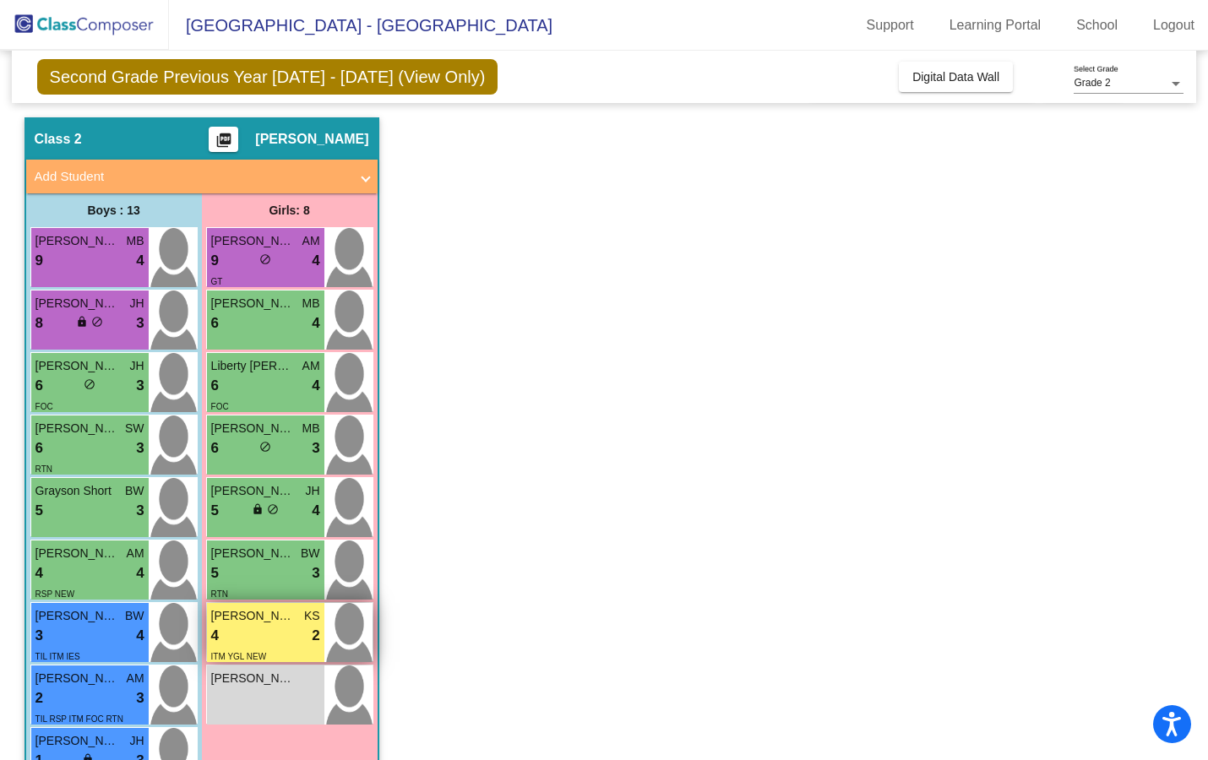
scroll to position [57, 0]
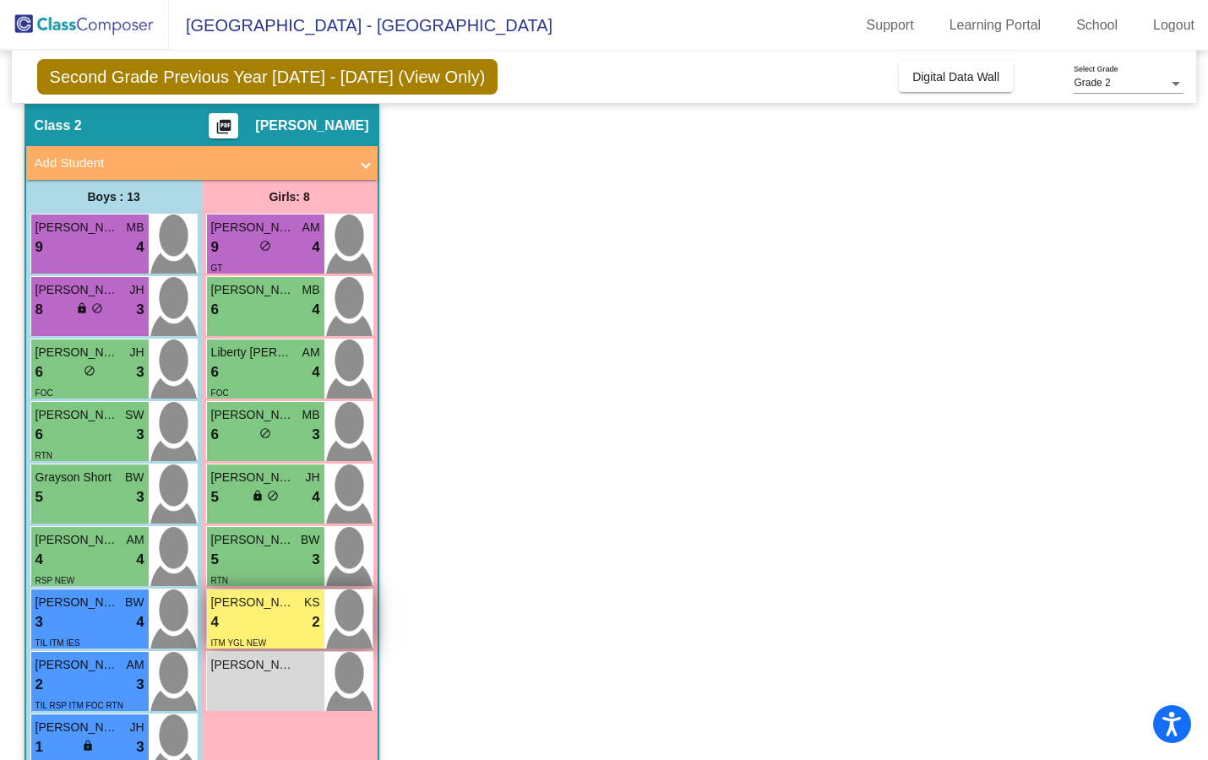
click at [262, 623] on div "4 lock do_not_disturb_alt 2" at bounding box center [265, 623] width 109 height 22
